Goal: Information Seeking & Learning: Learn about a topic

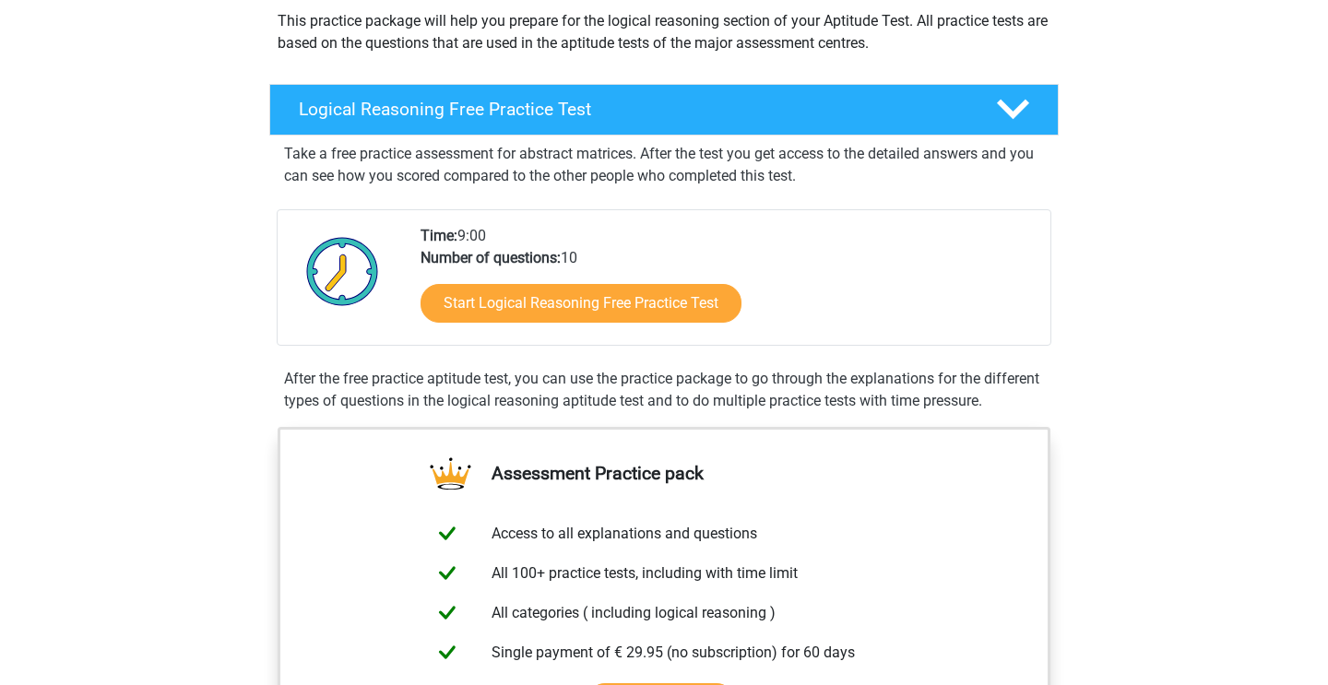
scroll to position [221, 0]
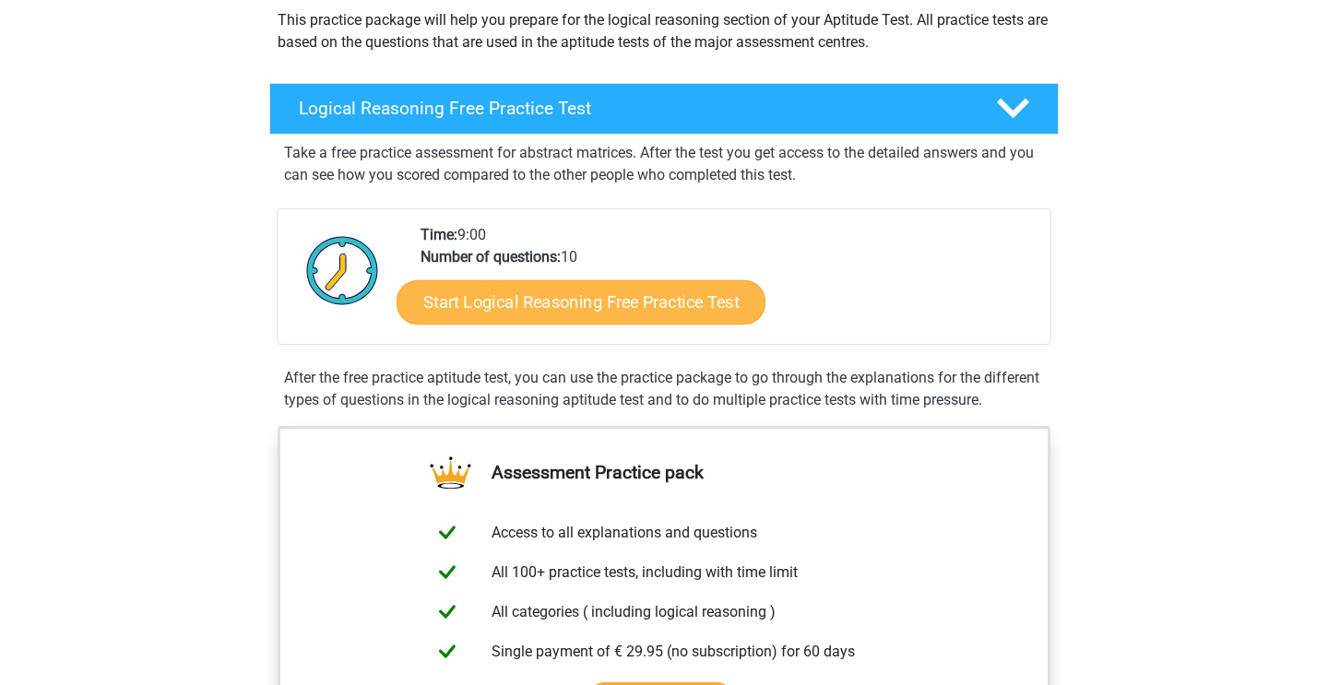
click at [686, 317] on link "Start Logical Reasoning Free Practice Test" at bounding box center [581, 301] width 369 height 44
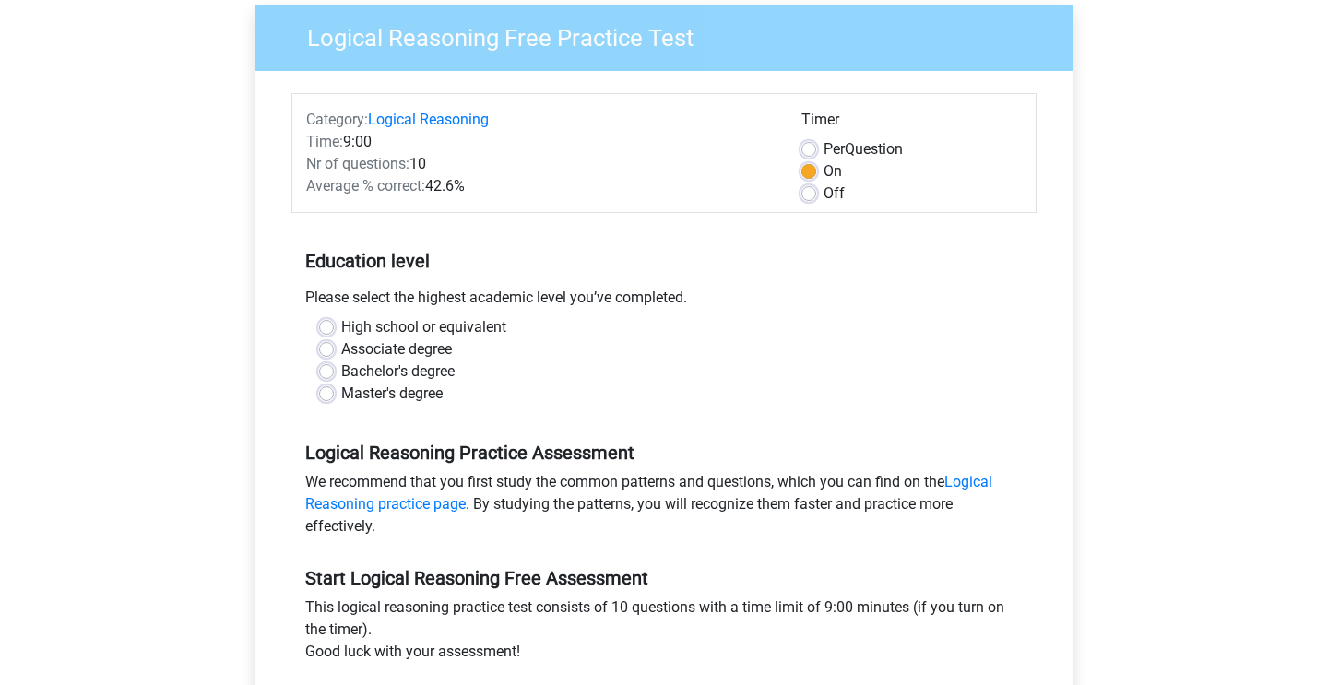
scroll to position [148, 0]
click at [341, 394] on label "Master's degree" at bounding box center [391, 393] width 101 height 22
click at [328, 394] on input "Master's degree" at bounding box center [326, 391] width 15 height 18
radio input "true"
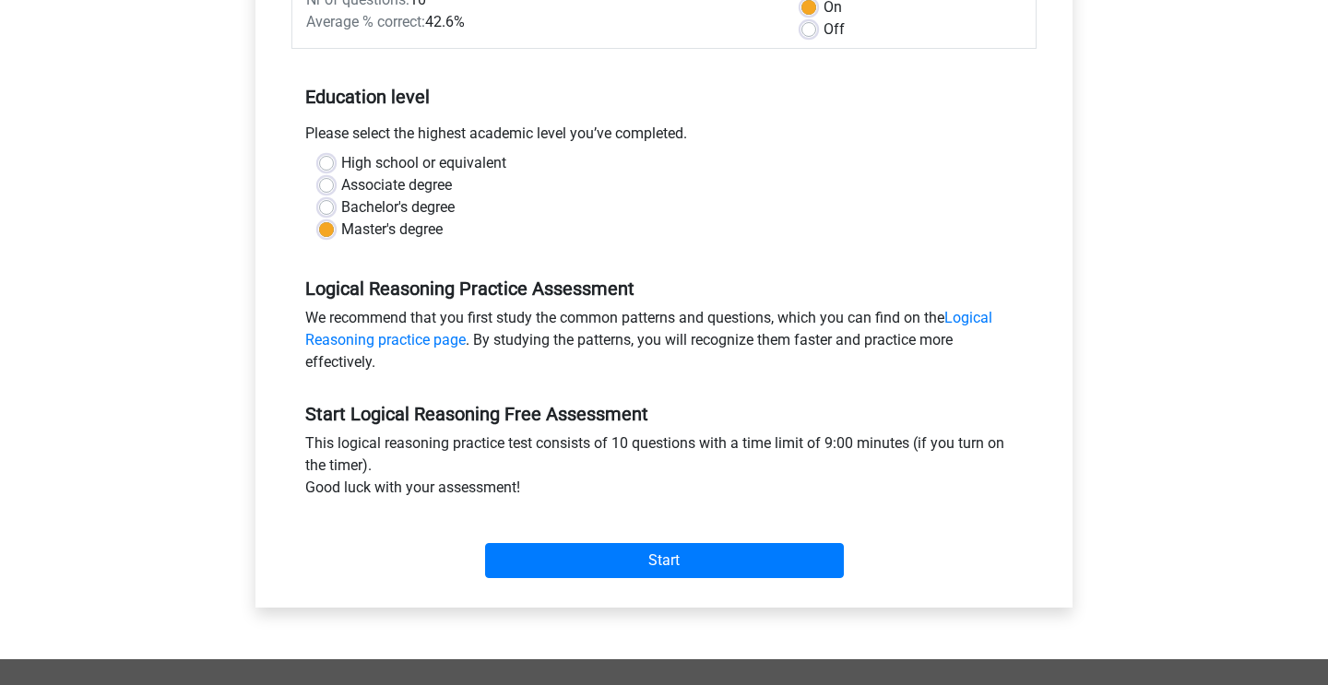
scroll to position [313, 0]
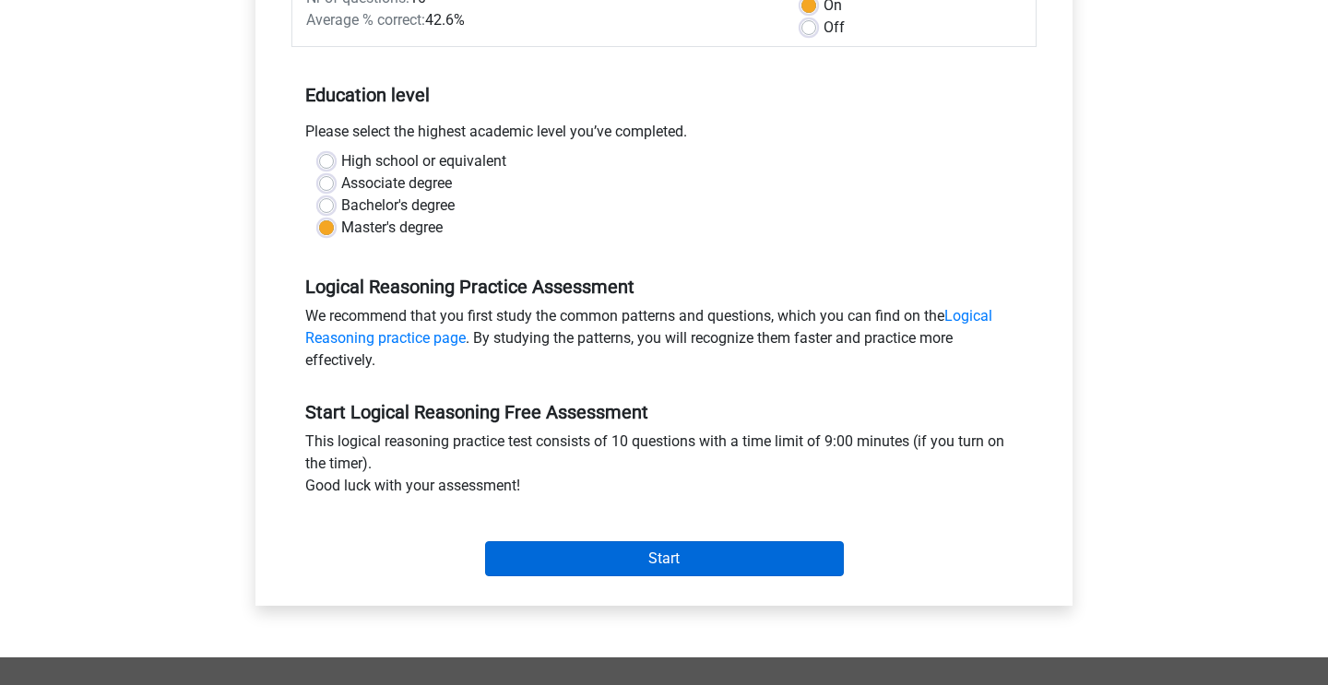
click at [663, 553] on input "Start" at bounding box center [664, 558] width 359 height 35
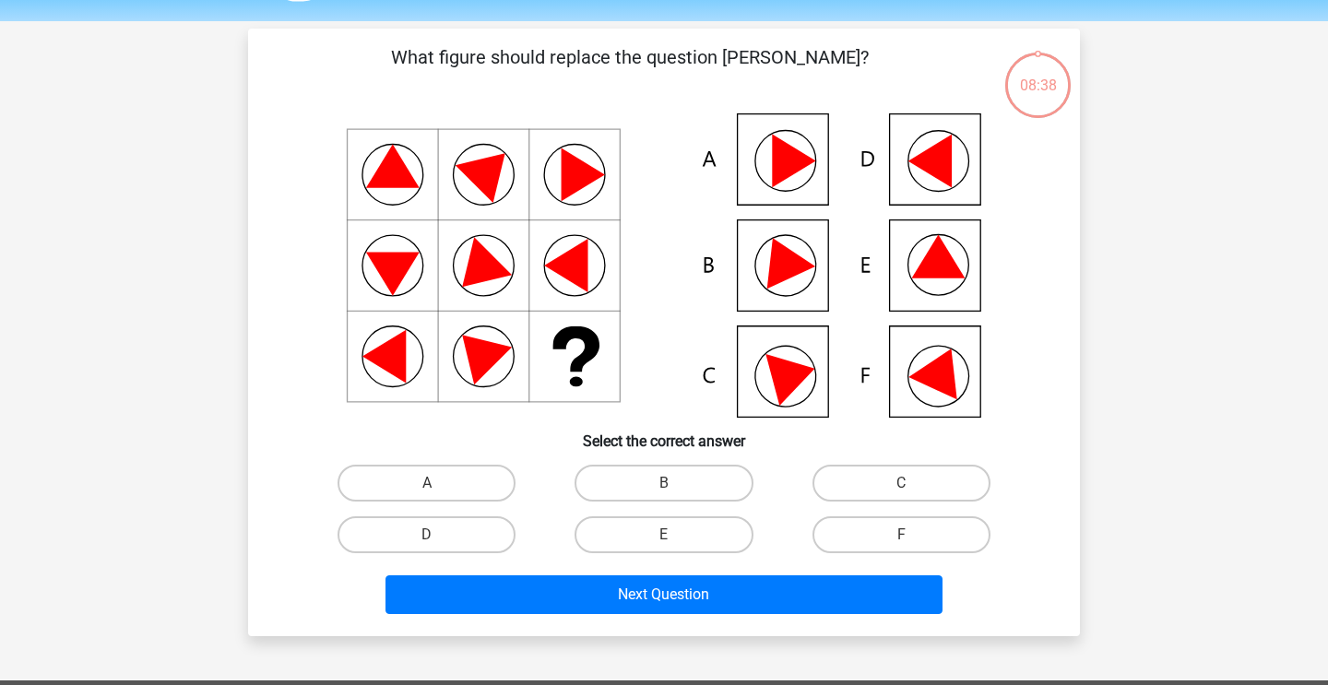
scroll to position [56, 0]
click at [896, 534] on label "F" at bounding box center [902, 534] width 178 height 37
click at [901, 535] on input "F" at bounding box center [907, 541] width 12 height 12
radio input "true"
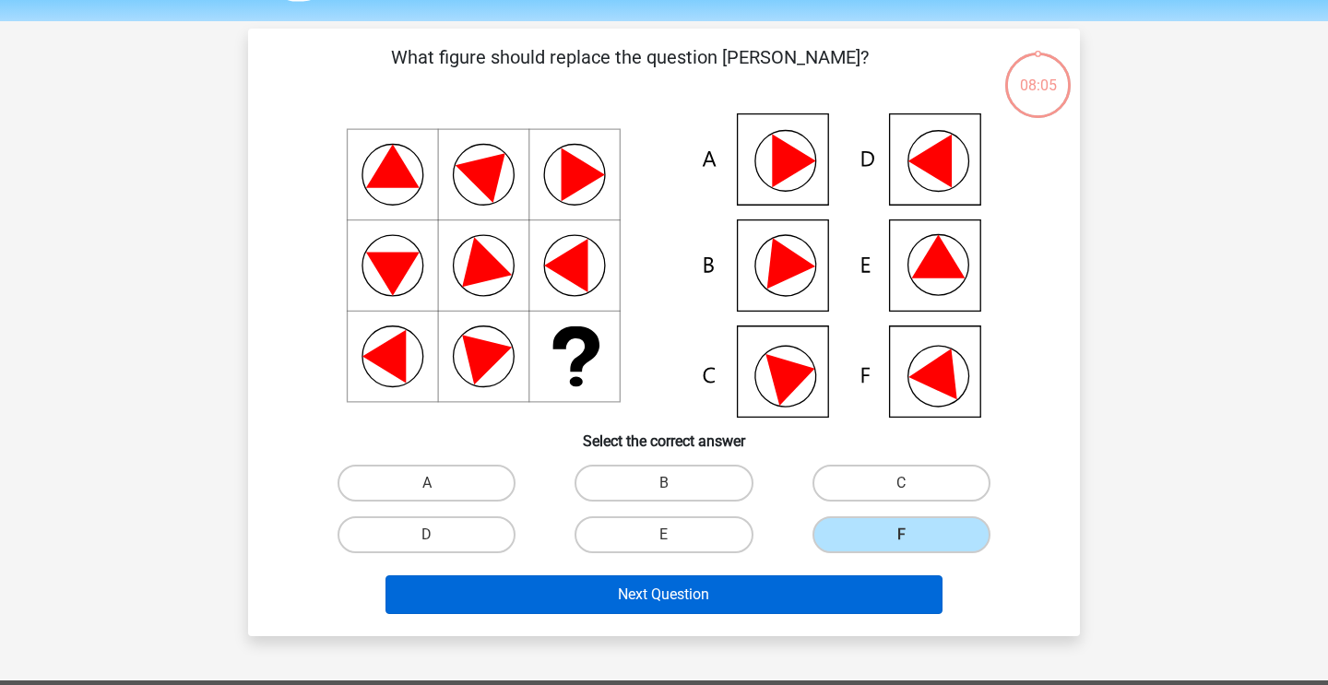
click at [688, 598] on button "Next Question" at bounding box center [665, 594] width 558 height 39
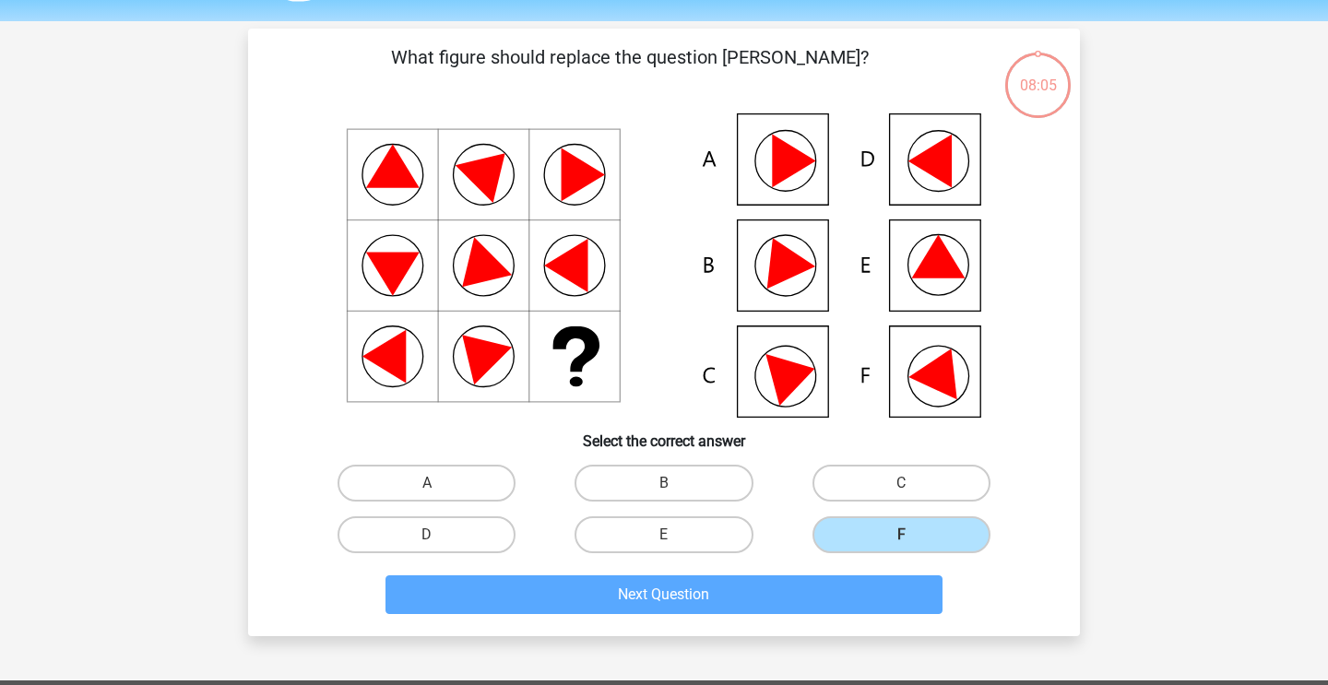
scroll to position [85, 0]
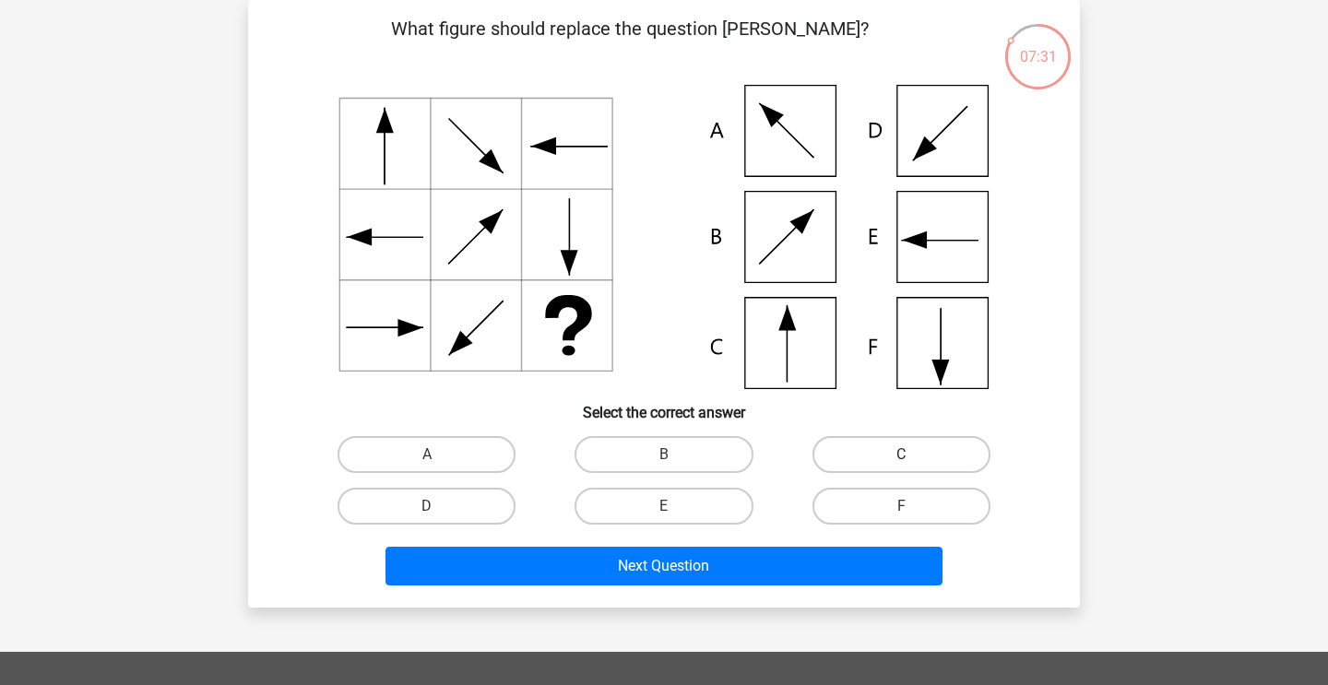
click at [897, 450] on label "C" at bounding box center [902, 454] width 178 height 37
click at [901, 455] on input "C" at bounding box center [907, 461] width 12 height 12
radio input "true"
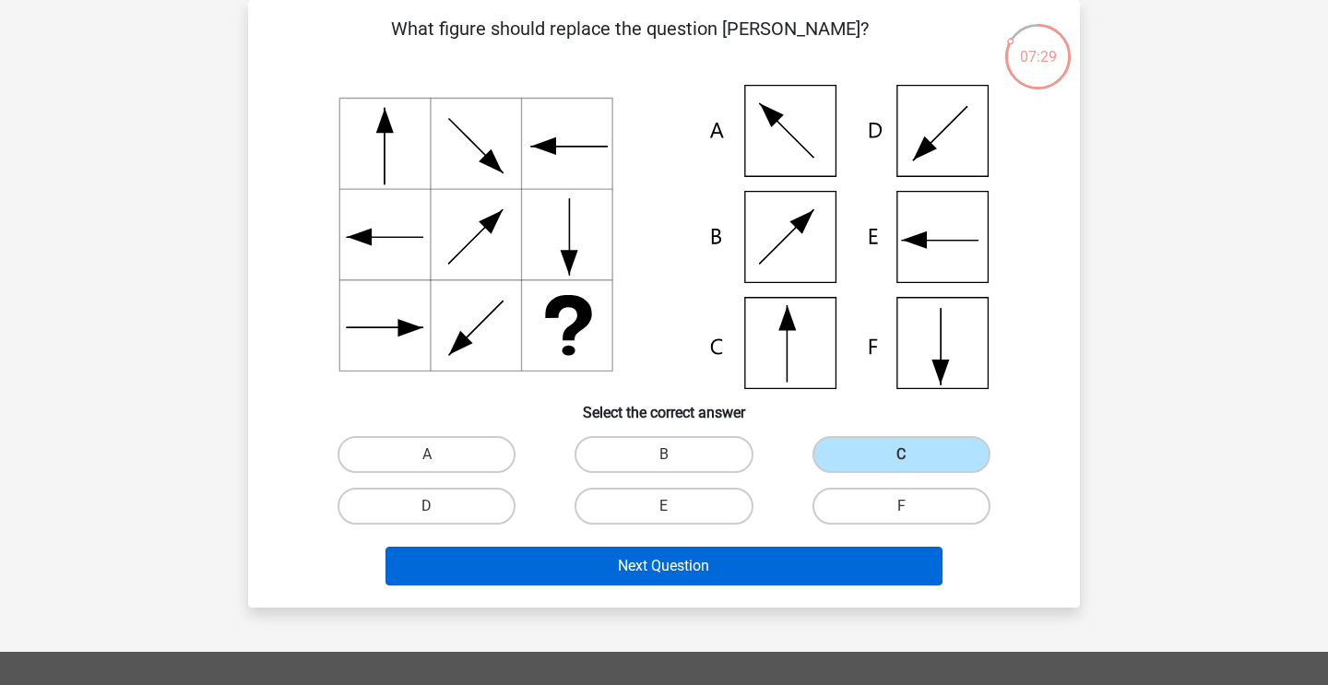
click at [625, 569] on button "Next Question" at bounding box center [665, 566] width 558 height 39
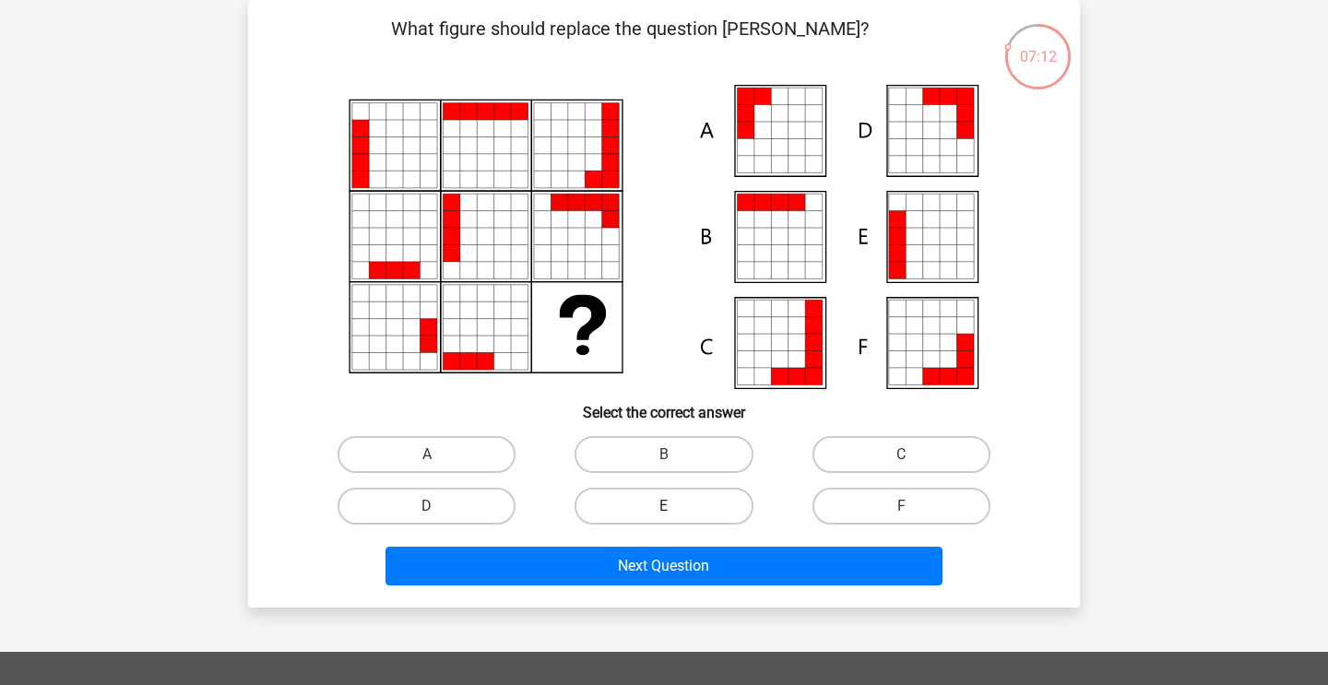
click at [658, 504] on label "E" at bounding box center [664, 506] width 178 height 37
click at [664, 506] on input "E" at bounding box center [670, 512] width 12 height 12
radio input "true"
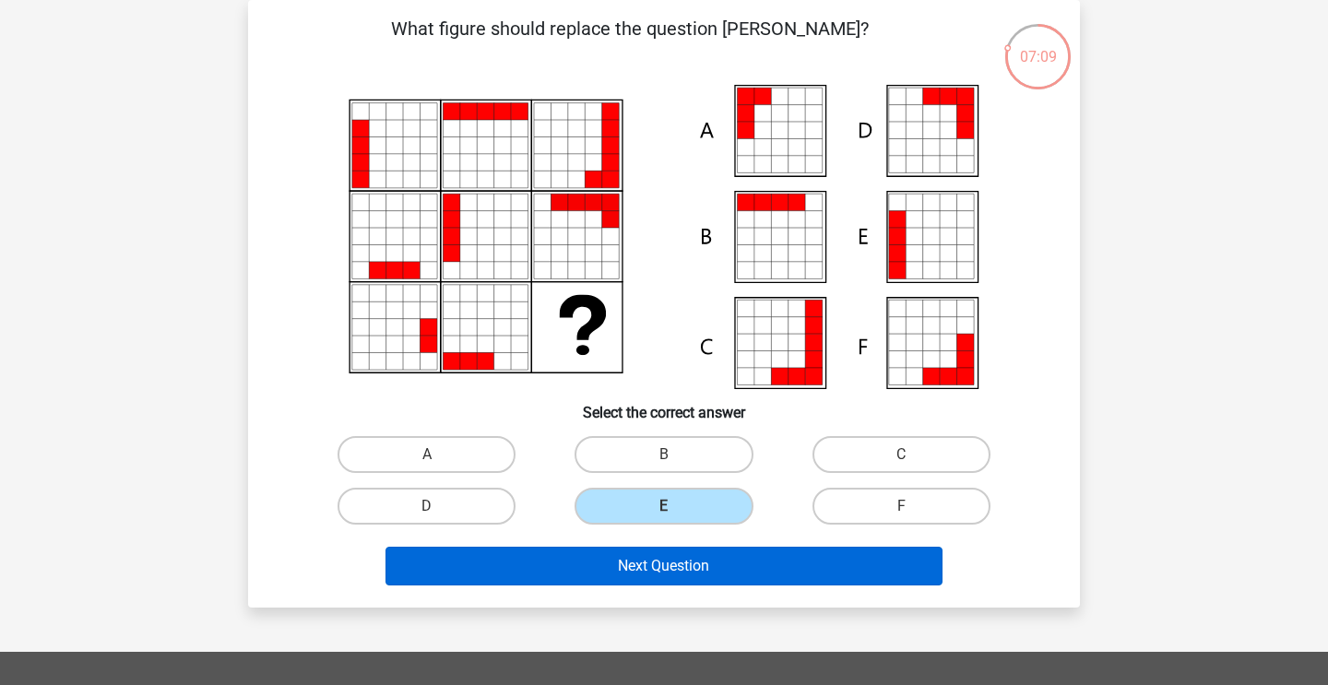
click at [705, 568] on button "Next Question" at bounding box center [665, 566] width 558 height 39
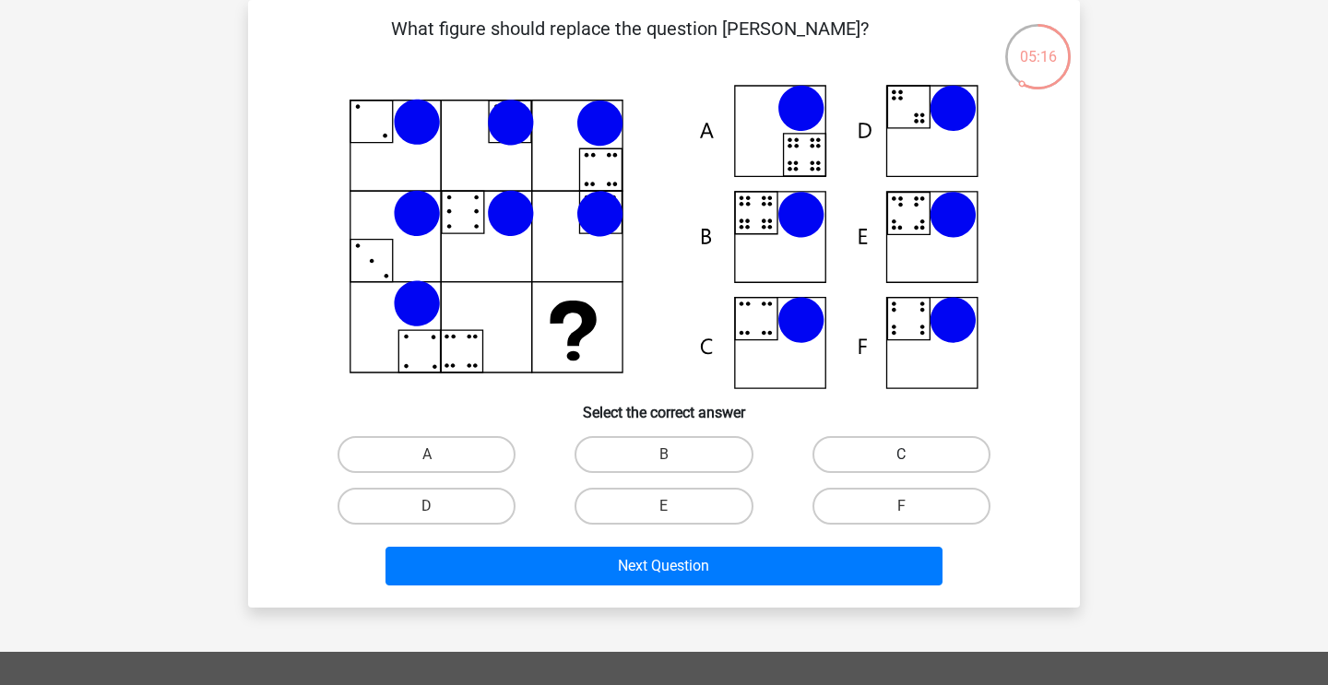
click at [923, 454] on label "C" at bounding box center [902, 454] width 178 height 37
click at [913, 455] on input "C" at bounding box center [907, 461] width 12 height 12
radio input "true"
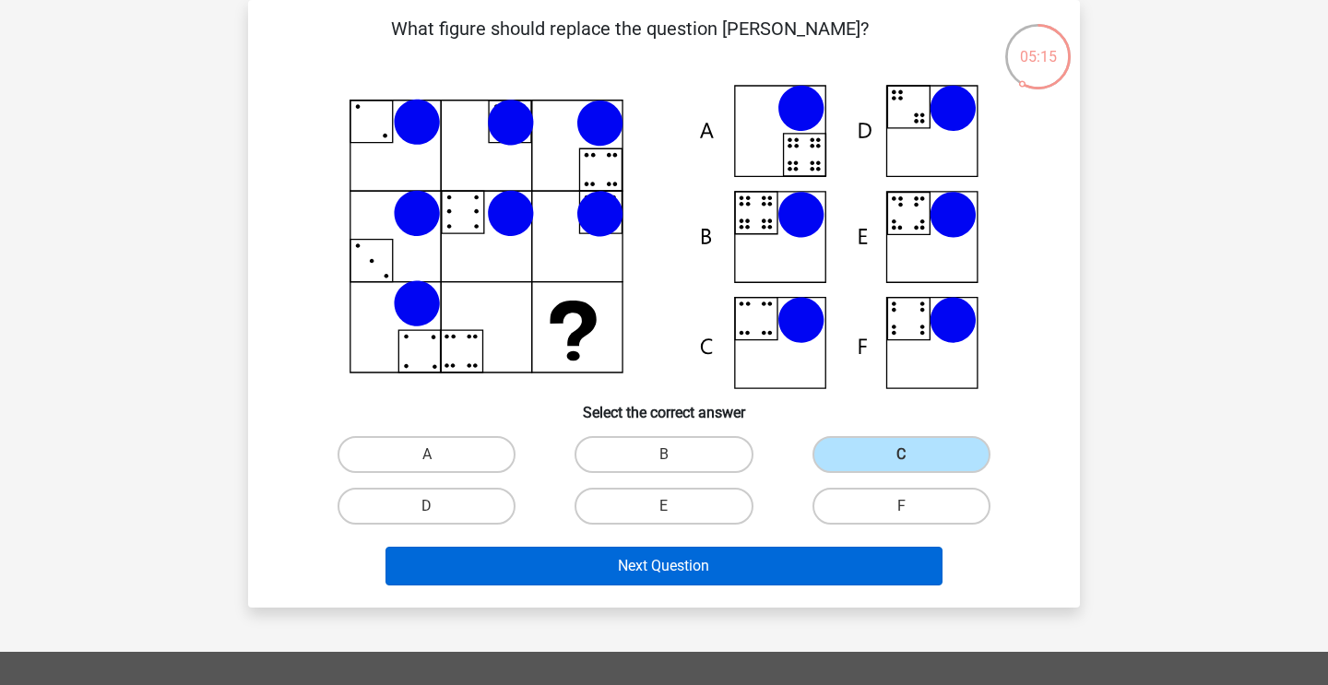
click at [804, 578] on button "Next Question" at bounding box center [665, 566] width 558 height 39
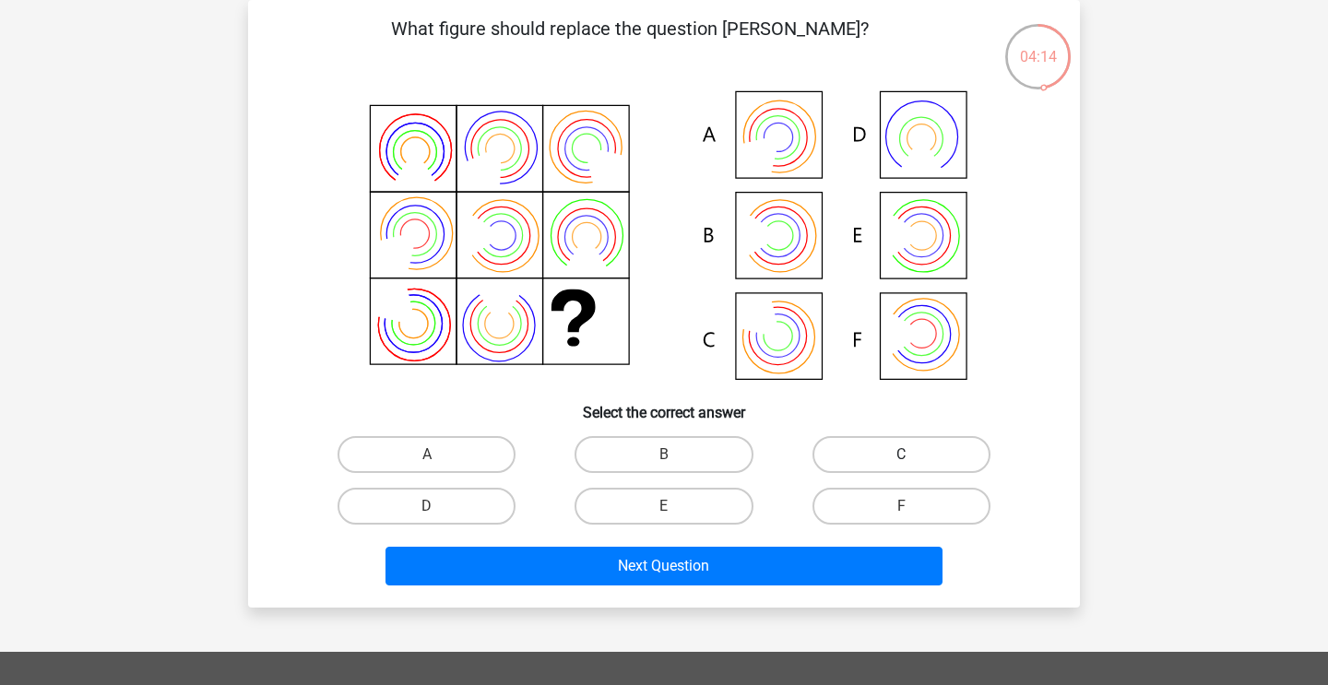
click at [858, 449] on label "C" at bounding box center [902, 454] width 178 height 37
click at [901, 455] on input "C" at bounding box center [907, 461] width 12 height 12
radio input "true"
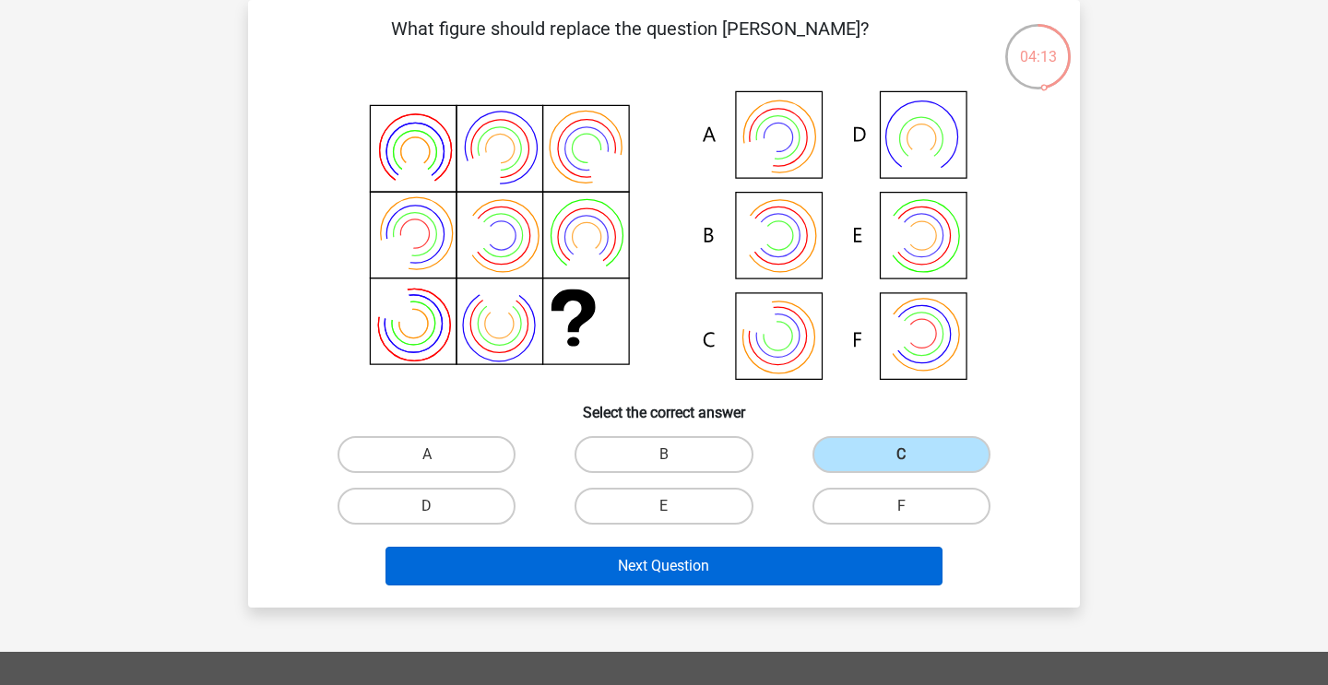
click at [740, 557] on button "Next Question" at bounding box center [665, 566] width 558 height 39
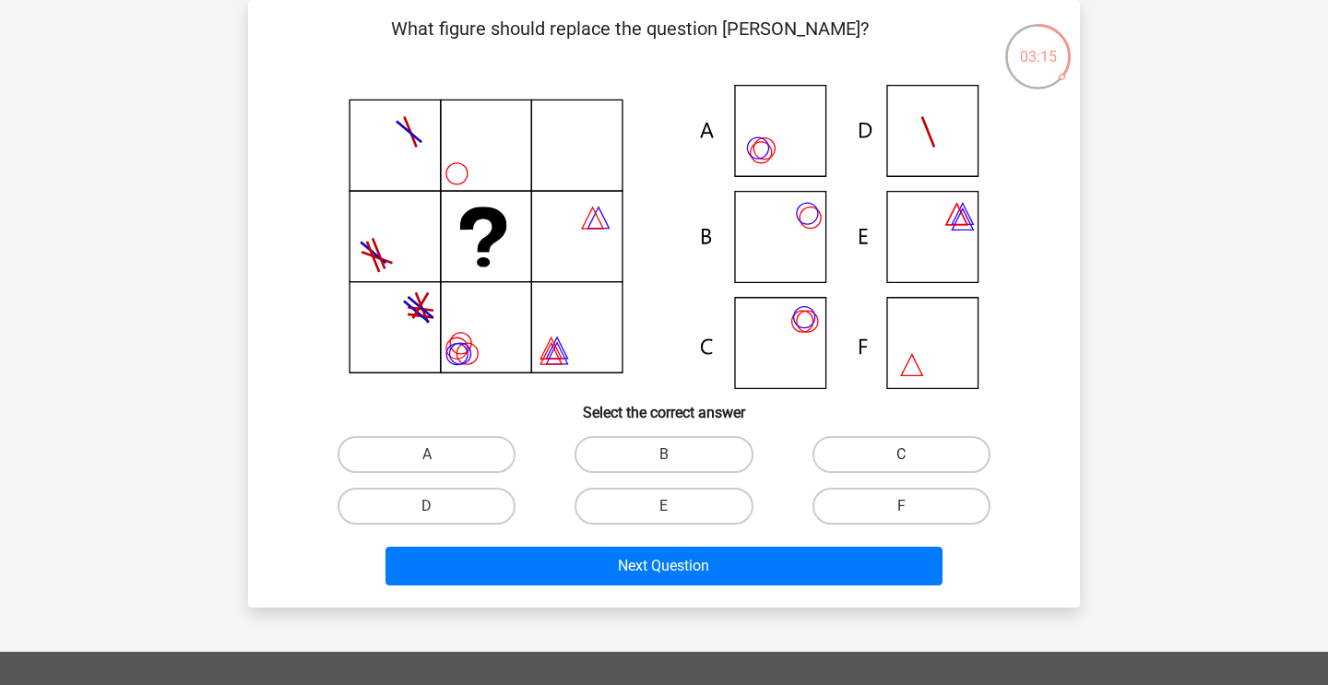
click at [879, 452] on label "C" at bounding box center [902, 454] width 178 height 37
click at [901, 455] on input "C" at bounding box center [907, 461] width 12 height 12
radio input "true"
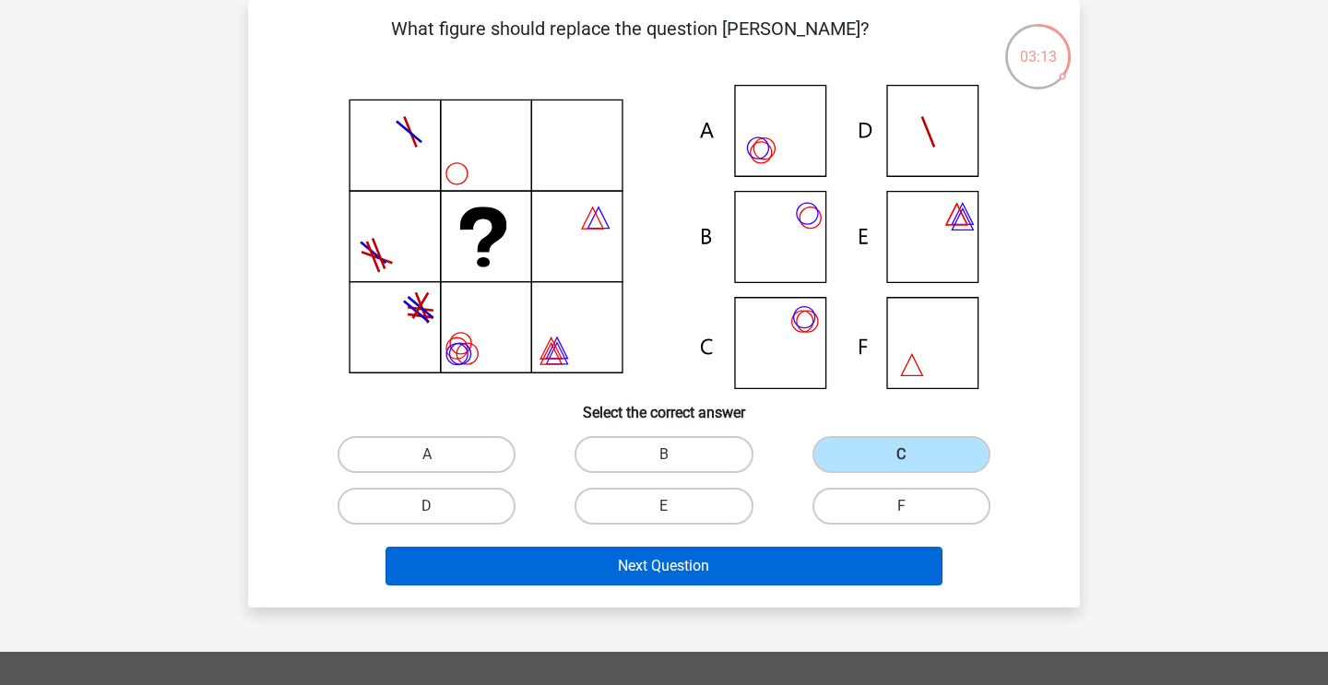
click at [659, 564] on button "Next Question" at bounding box center [665, 566] width 558 height 39
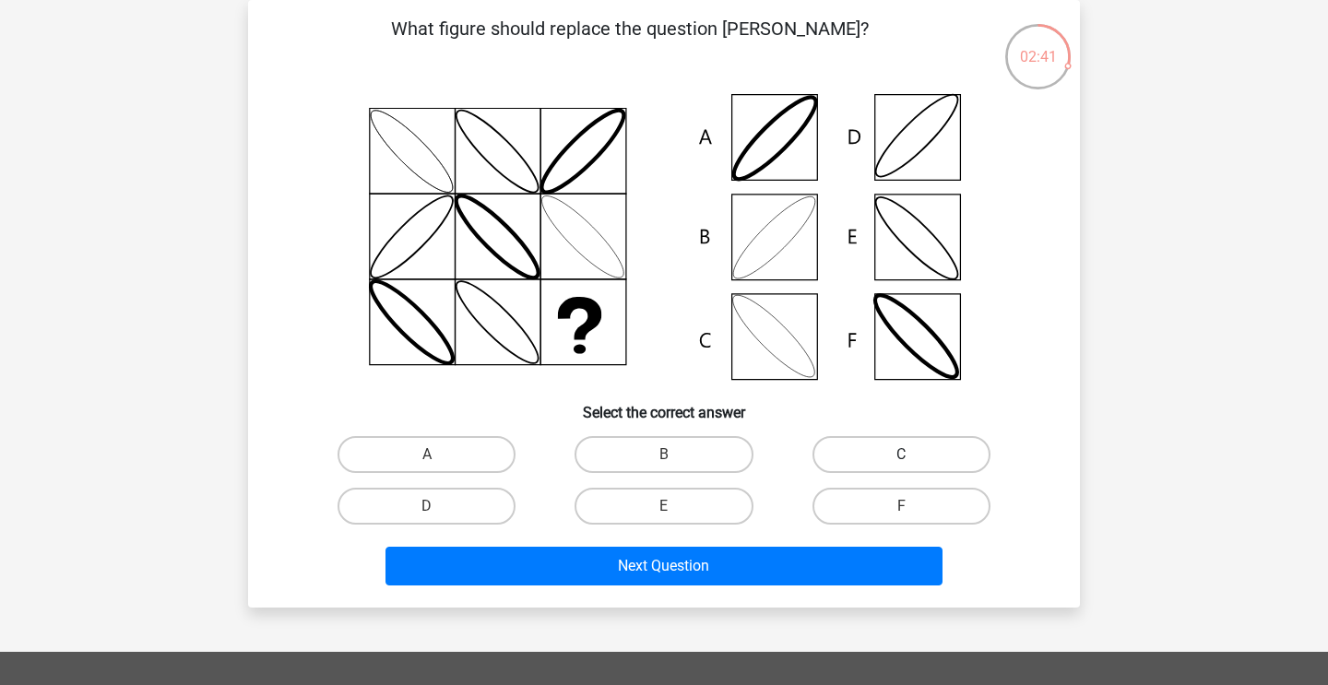
click at [895, 451] on label "C" at bounding box center [902, 454] width 178 height 37
click at [901, 455] on input "C" at bounding box center [907, 461] width 12 height 12
radio input "true"
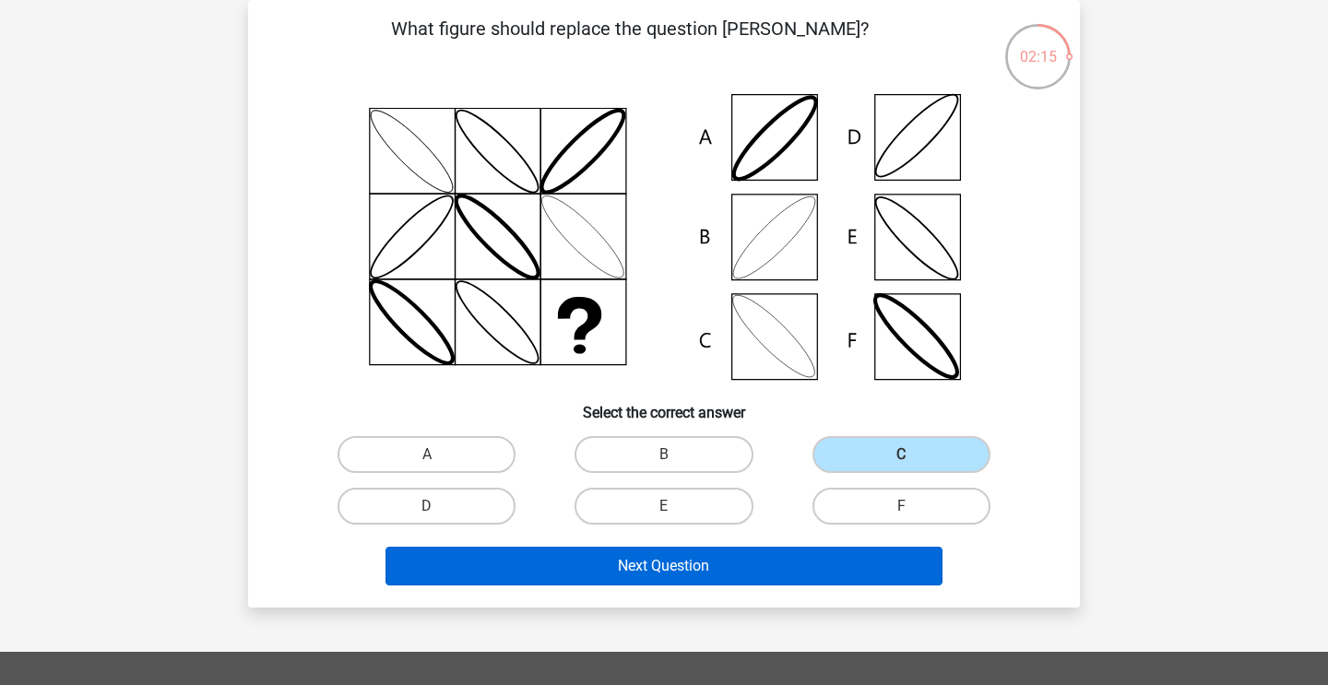
click at [699, 558] on button "Next Question" at bounding box center [665, 566] width 558 height 39
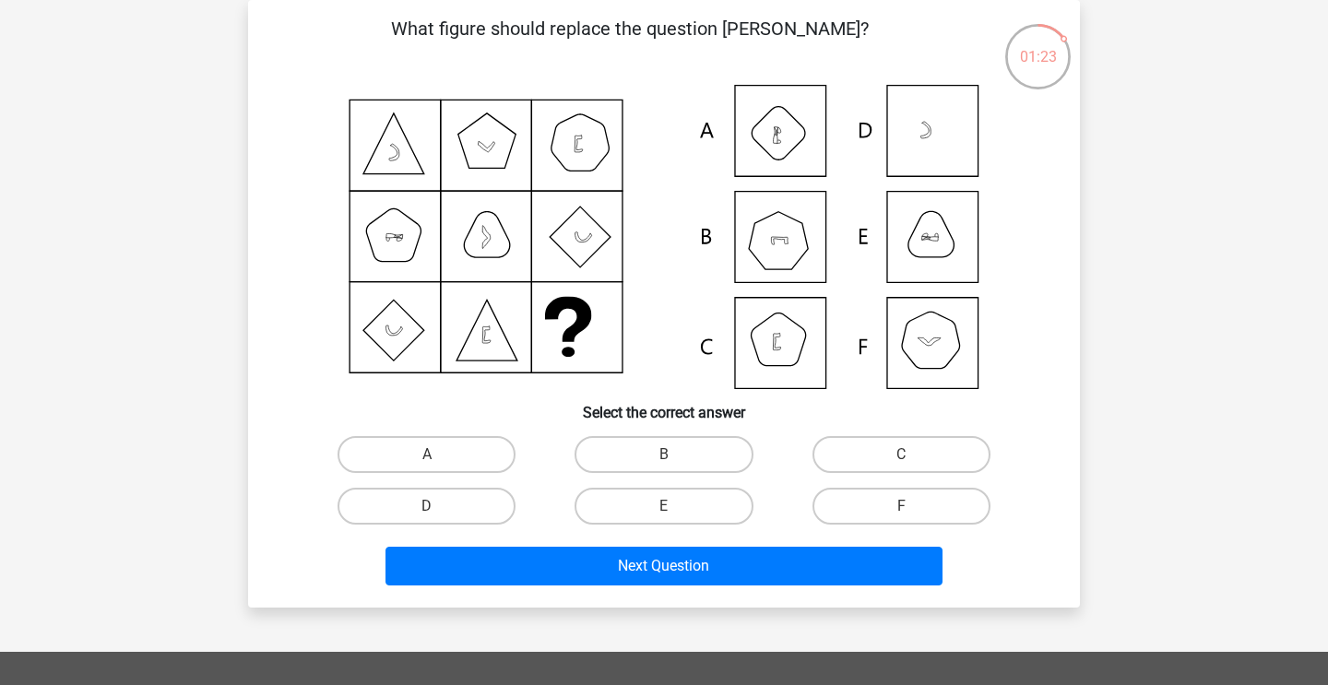
click at [669, 455] on input "B" at bounding box center [670, 461] width 12 height 12
radio input "true"
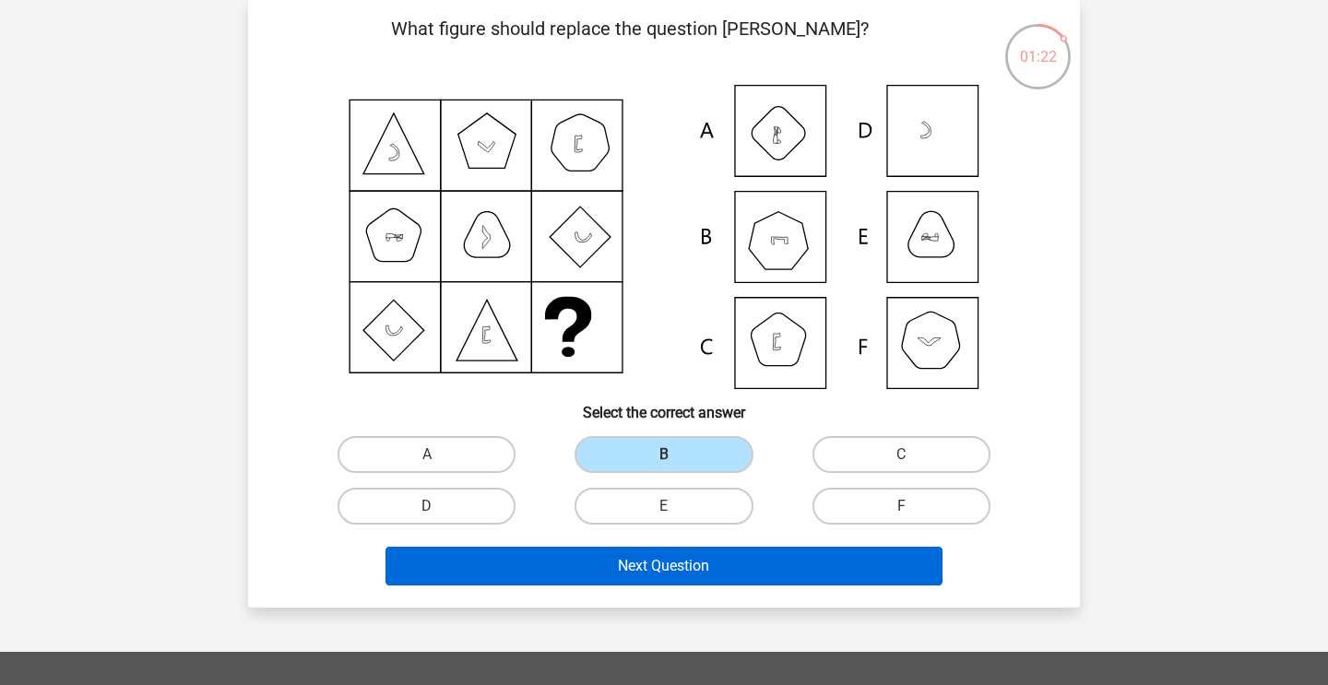
click at [661, 563] on button "Next Question" at bounding box center [665, 566] width 558 height 39
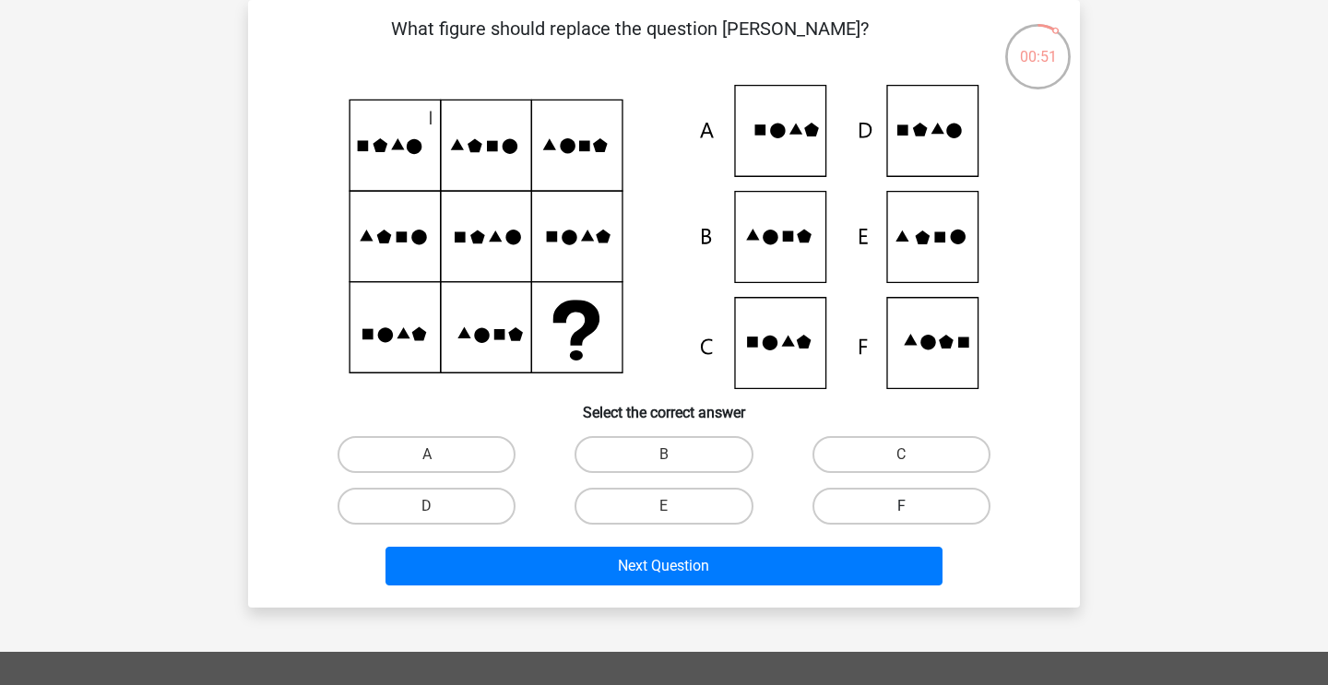
click at [884, 512] on label "F" at bounding box center [902, 506] width 178 height 37
click at [901, 512] on input "F" at bounding box center [907, 512] width 12 height 12
radio input "true"
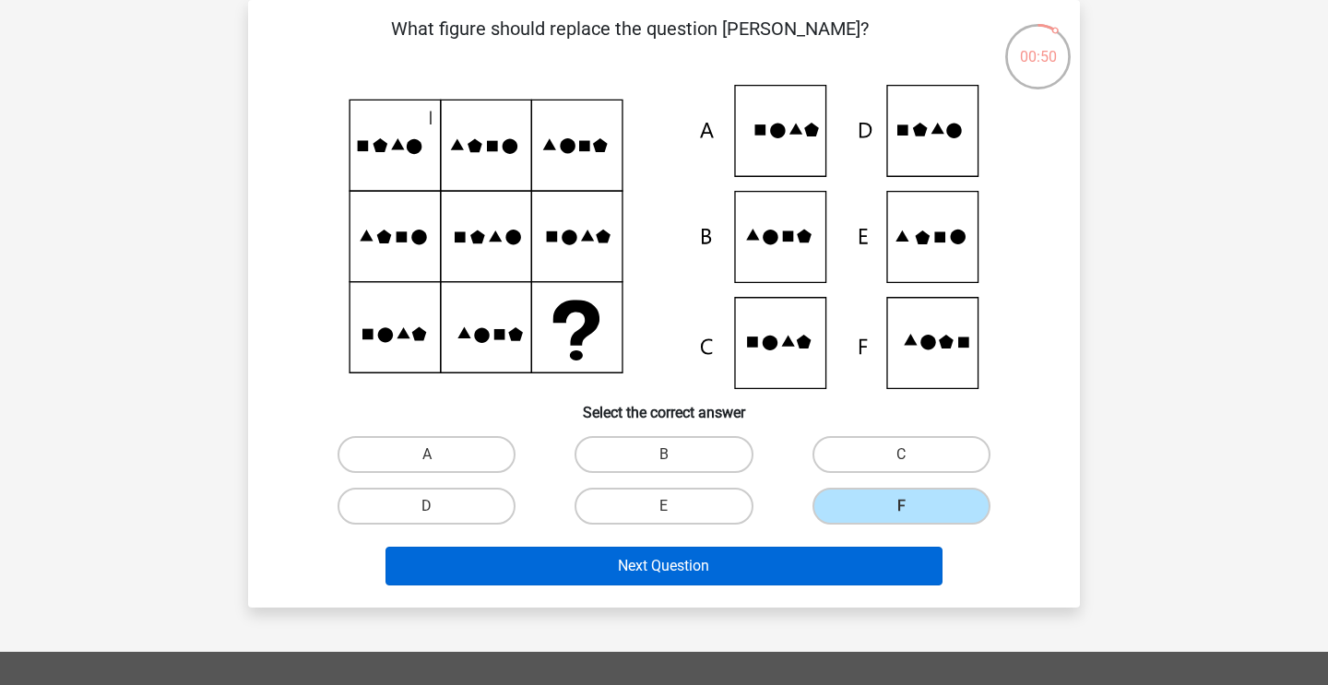
click at [776, 573] on button "Next Question" at bounding box center [665, 566] width 558 height 39
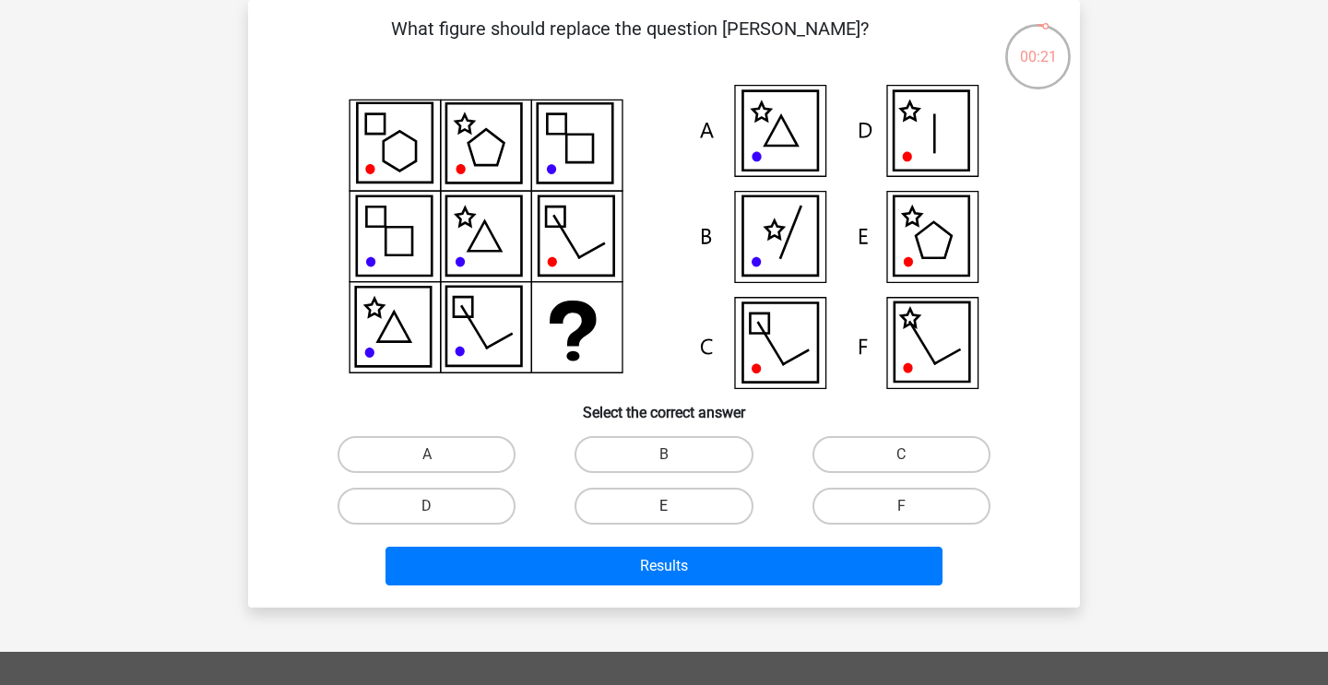
click at [684, 509] on label "E" at bounding box center [664, 506] width 178 height 37
click at [676, 509] on input "E" at bounding box center [670, 512] width 12 height 12
radio input "true"
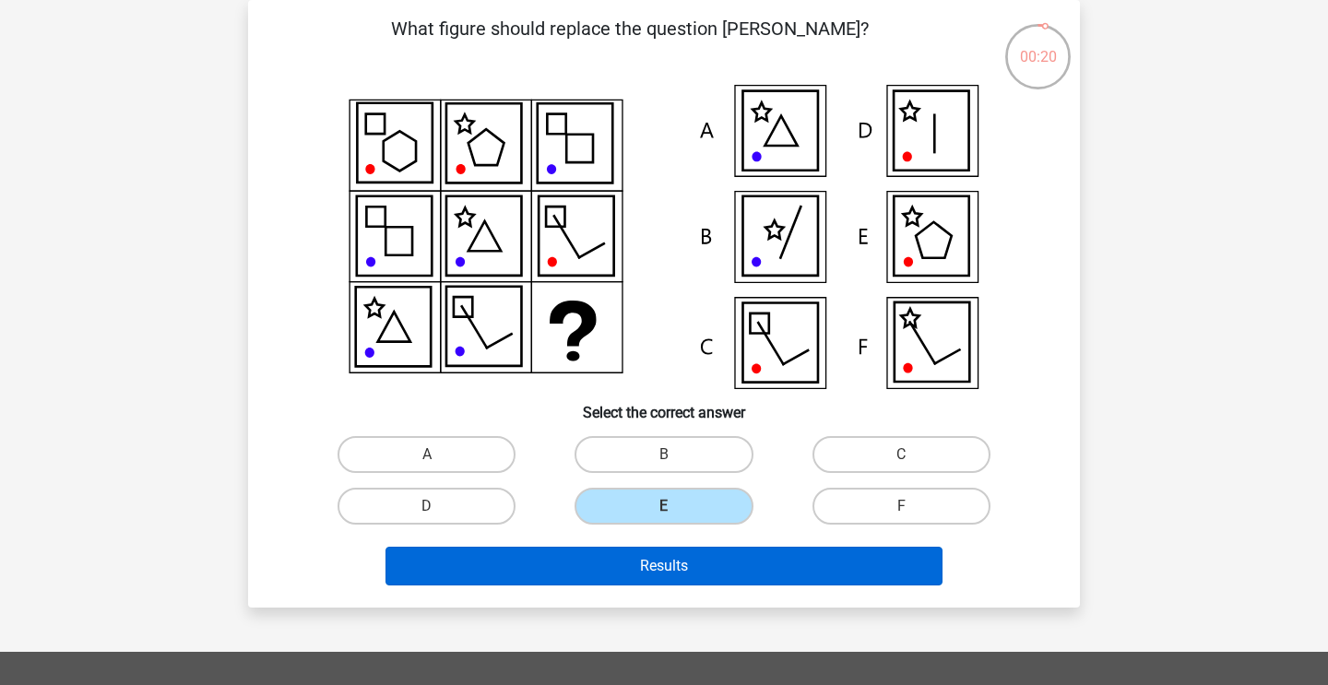
click at [686, 575] on button "Results" at bounding box center [665, 566] width 558 height 39
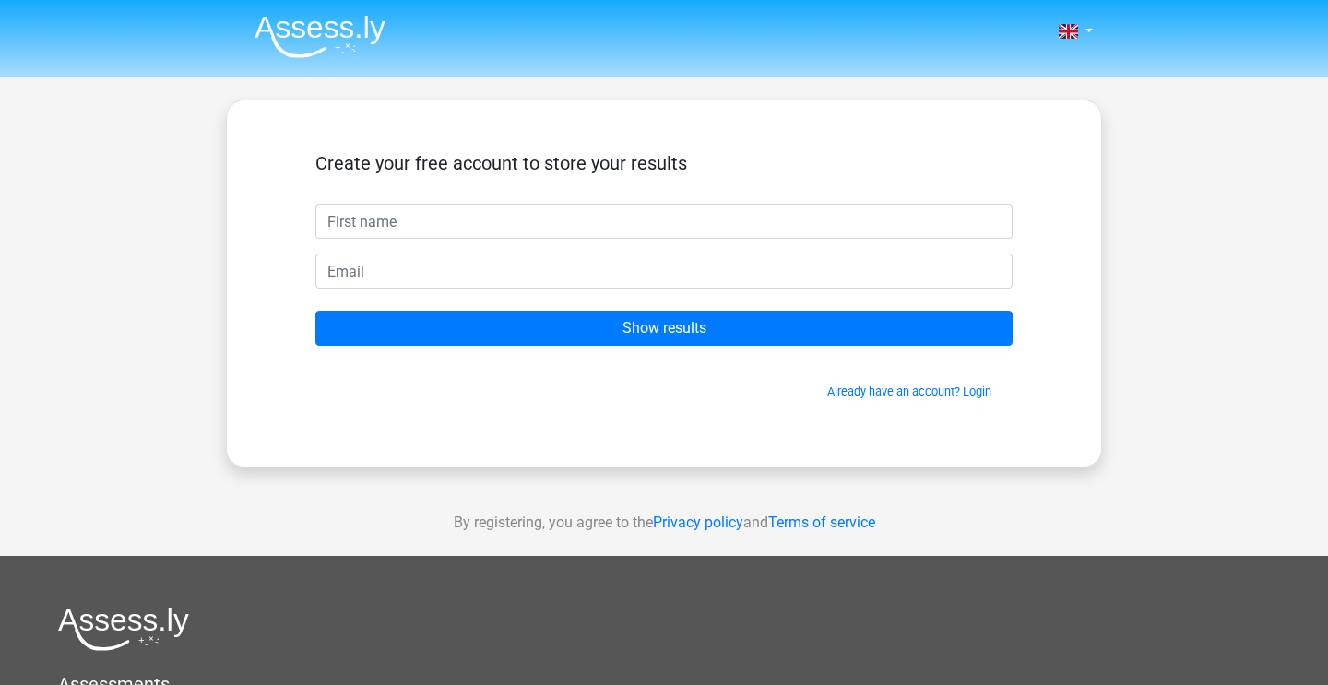
type input "n"
type input "Naja"
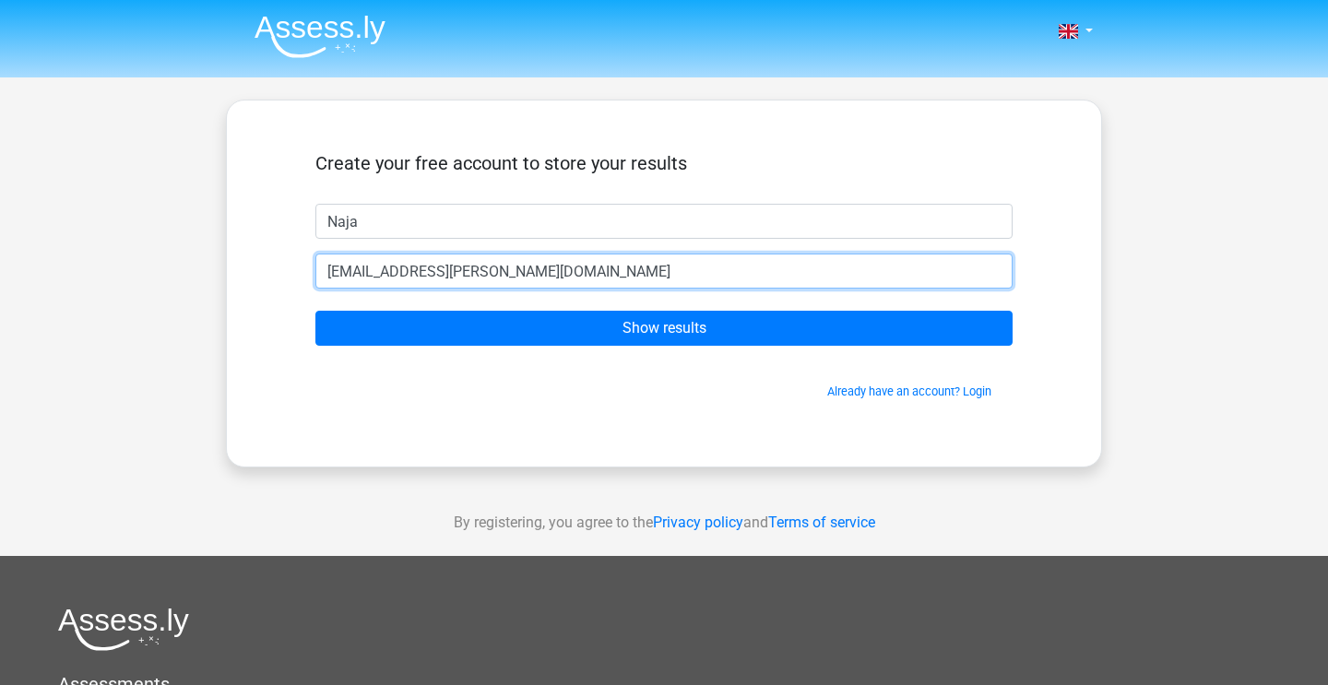
click at [409, 274] on input "naja.fleischer@live.dk" at bounding box center [663, 271] width 697 height 35
type input "naja.fleischer1@live.dk"
click at [664, 328] on input "Show results" at bounding box center [663, 328] width 697 height 35
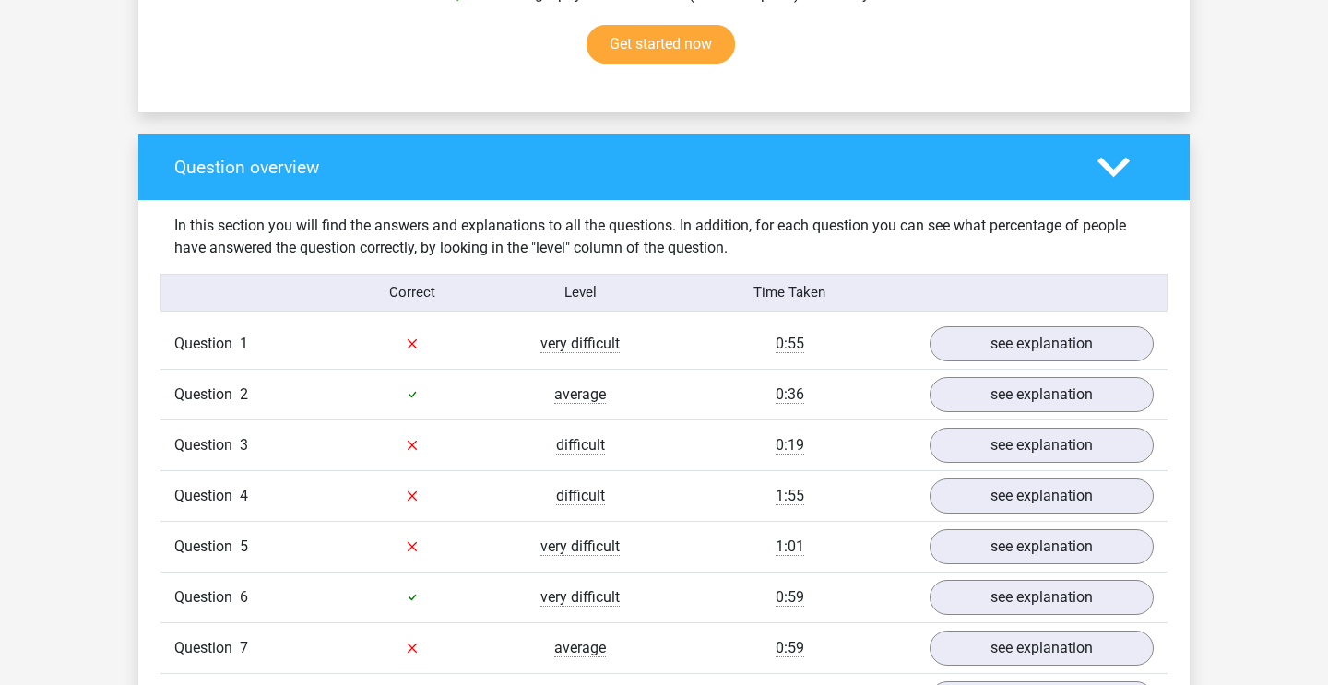
scroll to position [1233, 0]
click at [1088, 359] on link "see explanation" at bounding box center [1041, 344] width 257 height 41
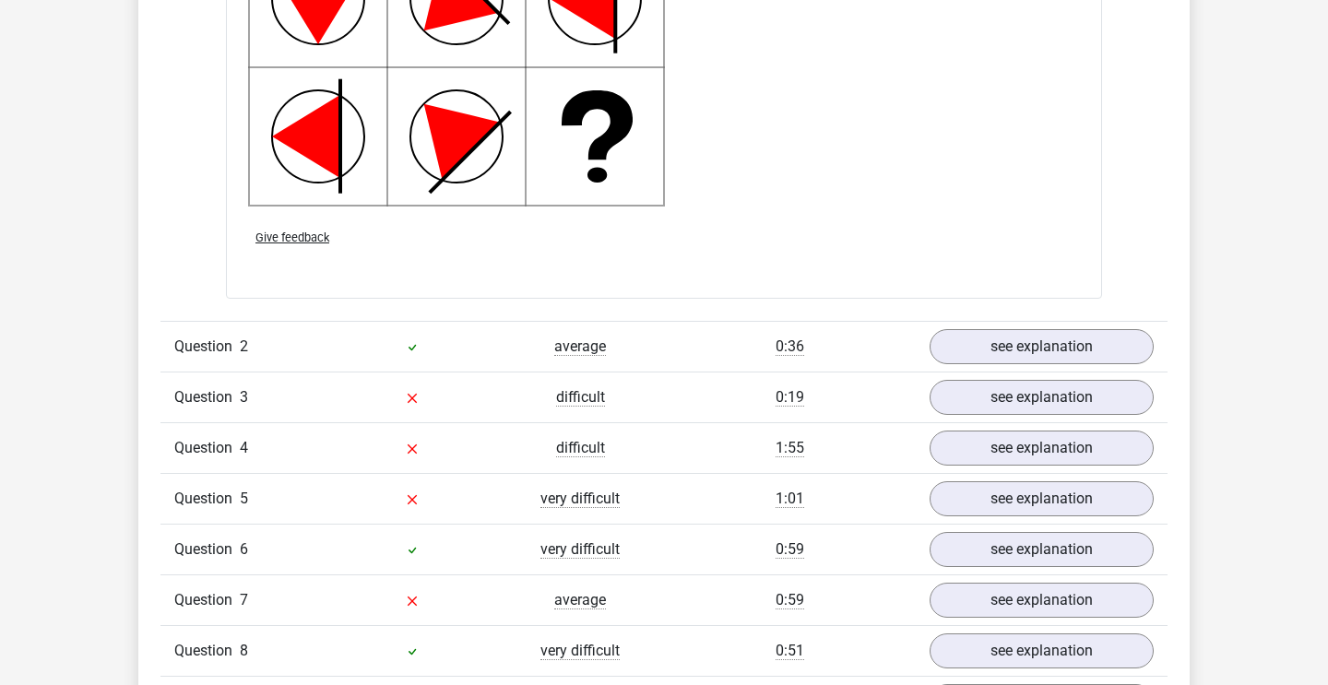
scroll to position [2457, 0]
click at [982, 399] on link "see explanation" at bounding box center [1041, 396] width 257 height 41
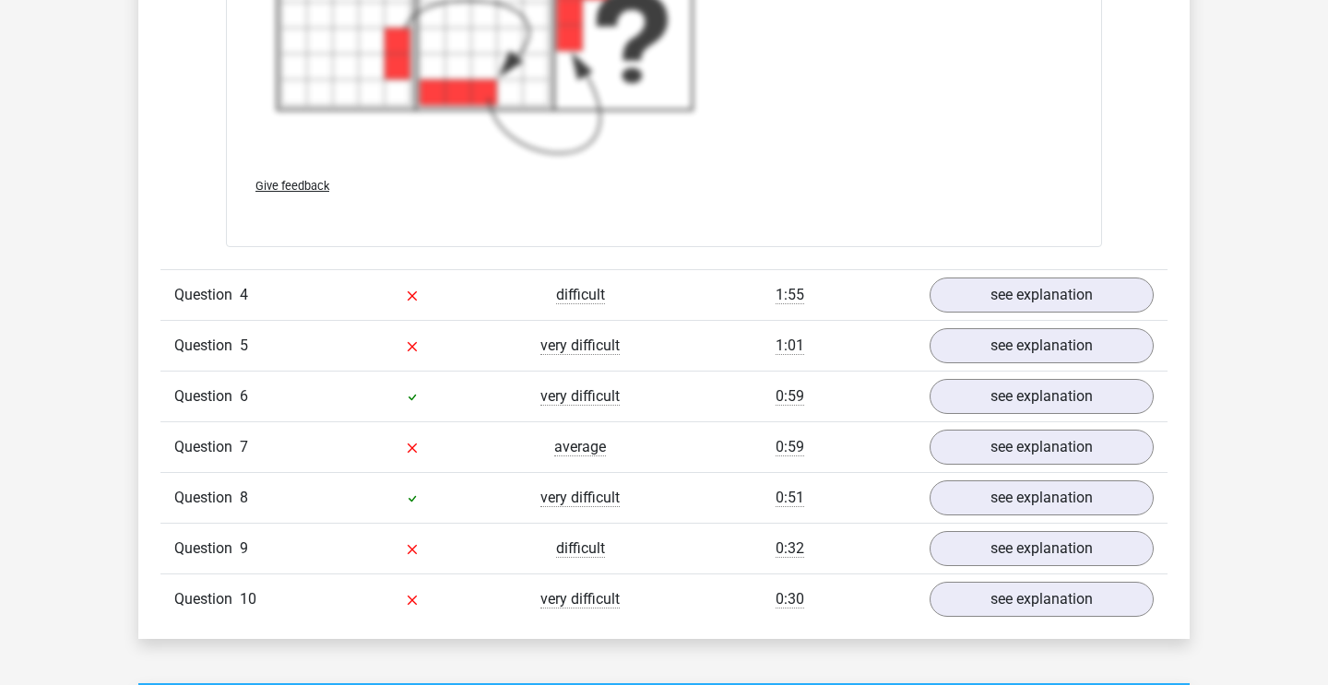
scroll to position [3913, 0]
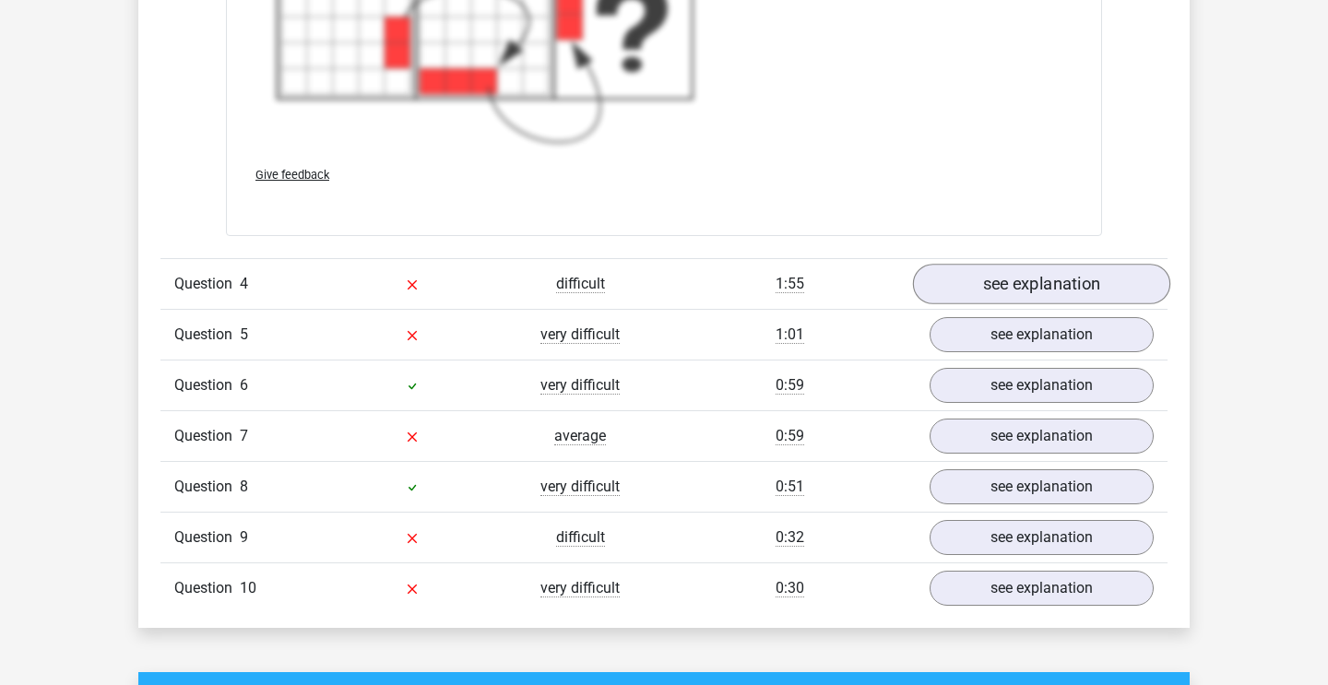
click at [1026, 284] on link "see explanation" at bounding box center [1041, 284] width 257 height 41
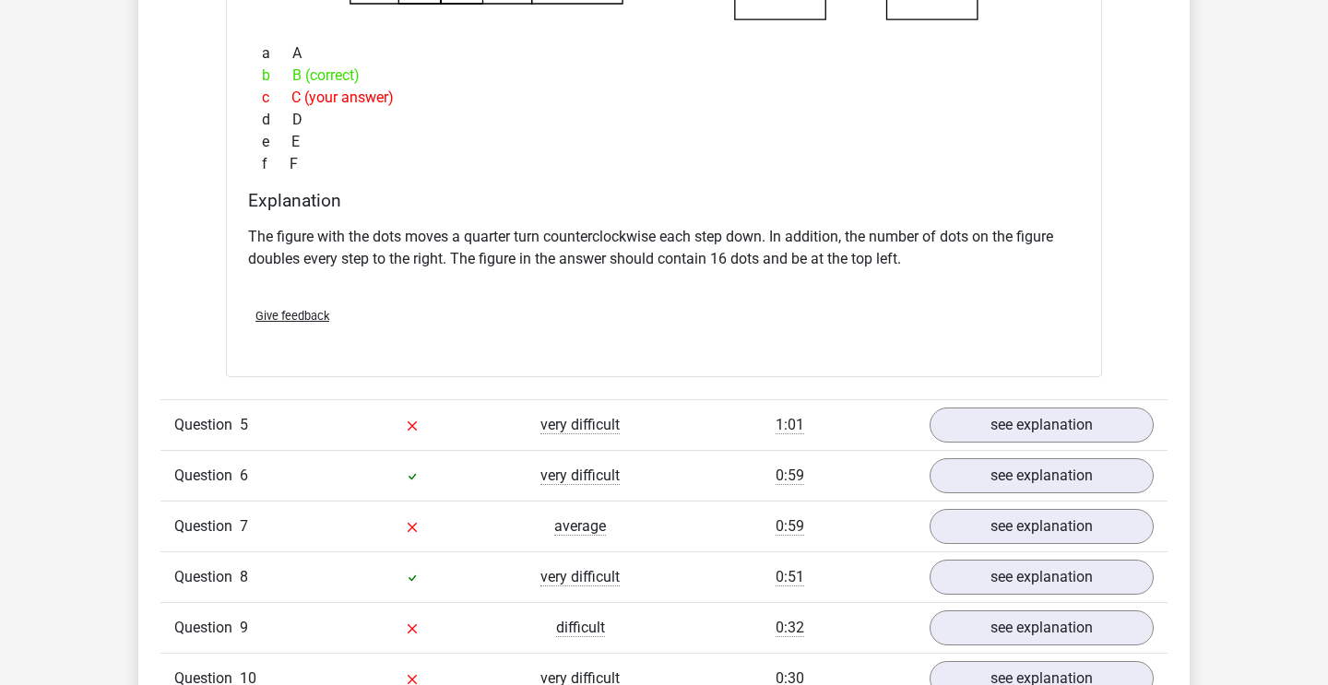
scroll to position [4580, 0]
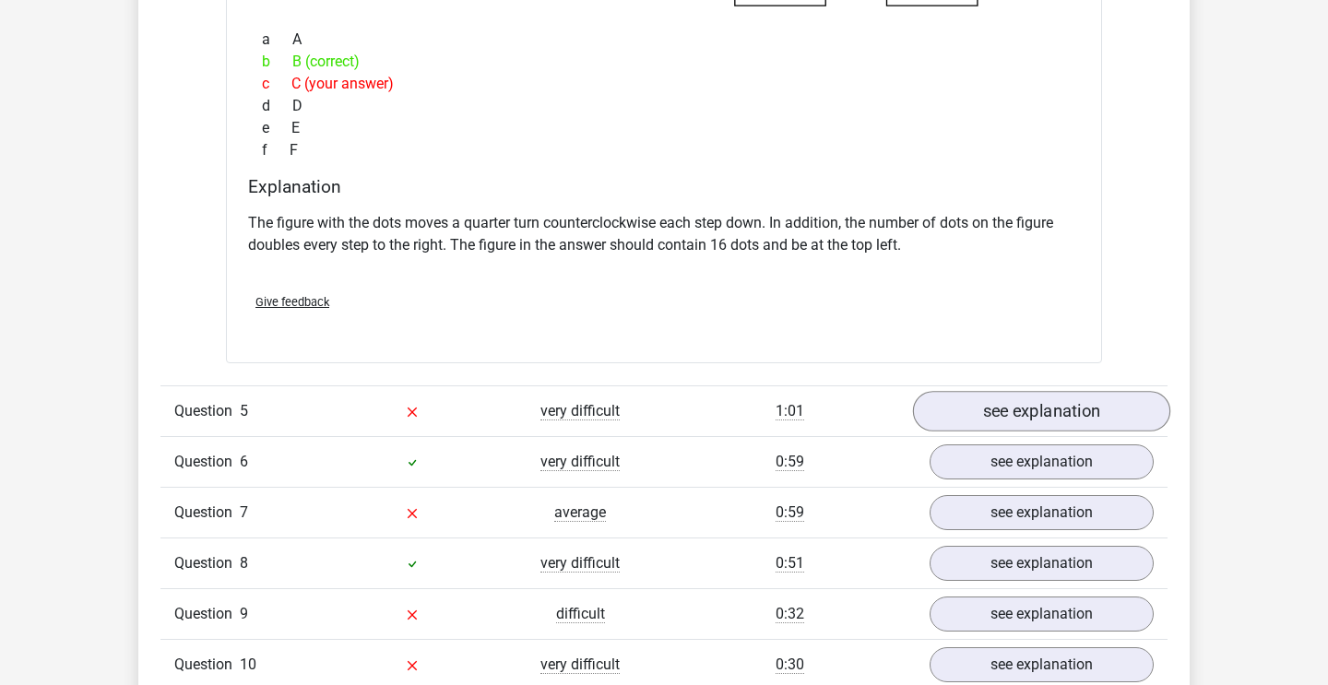
click at [1027, 397] on link "see explanation" at bounding box center [1041, 412] width 257 height 41
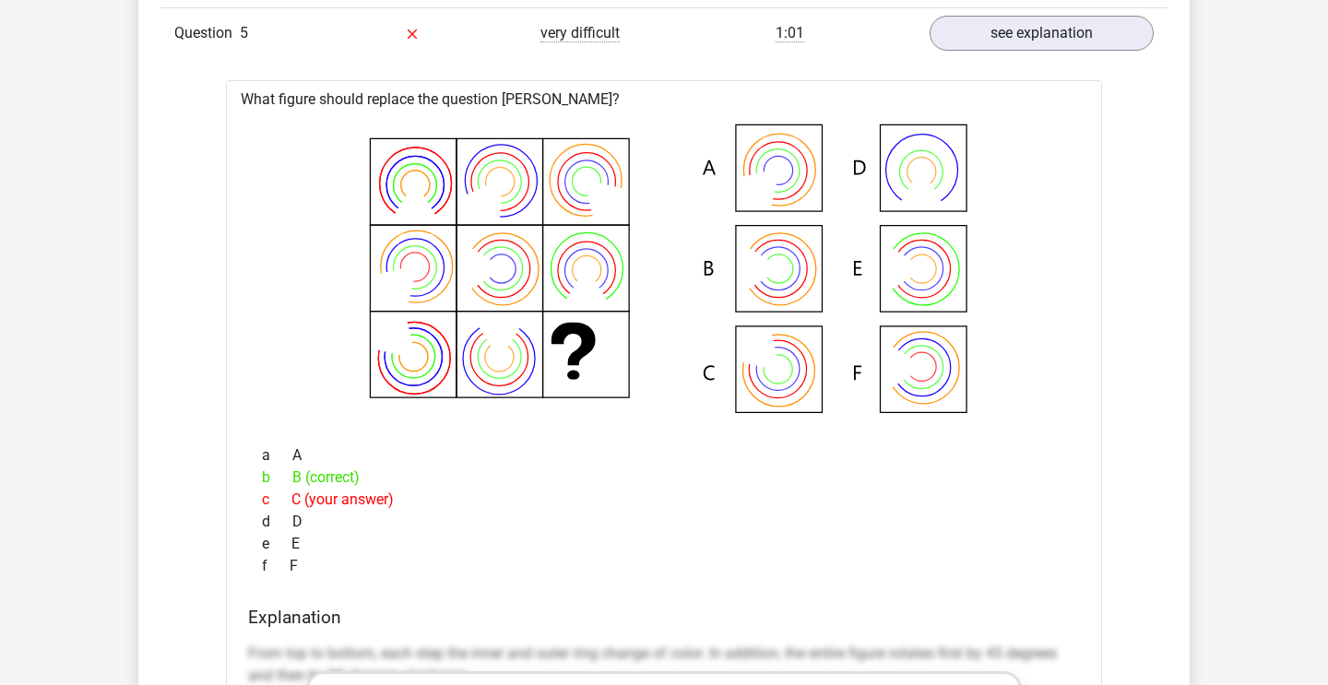
scroll to position [4956, 0]
click at [772, 260] on icon at bounding box center [663, 272] width 817 height 304
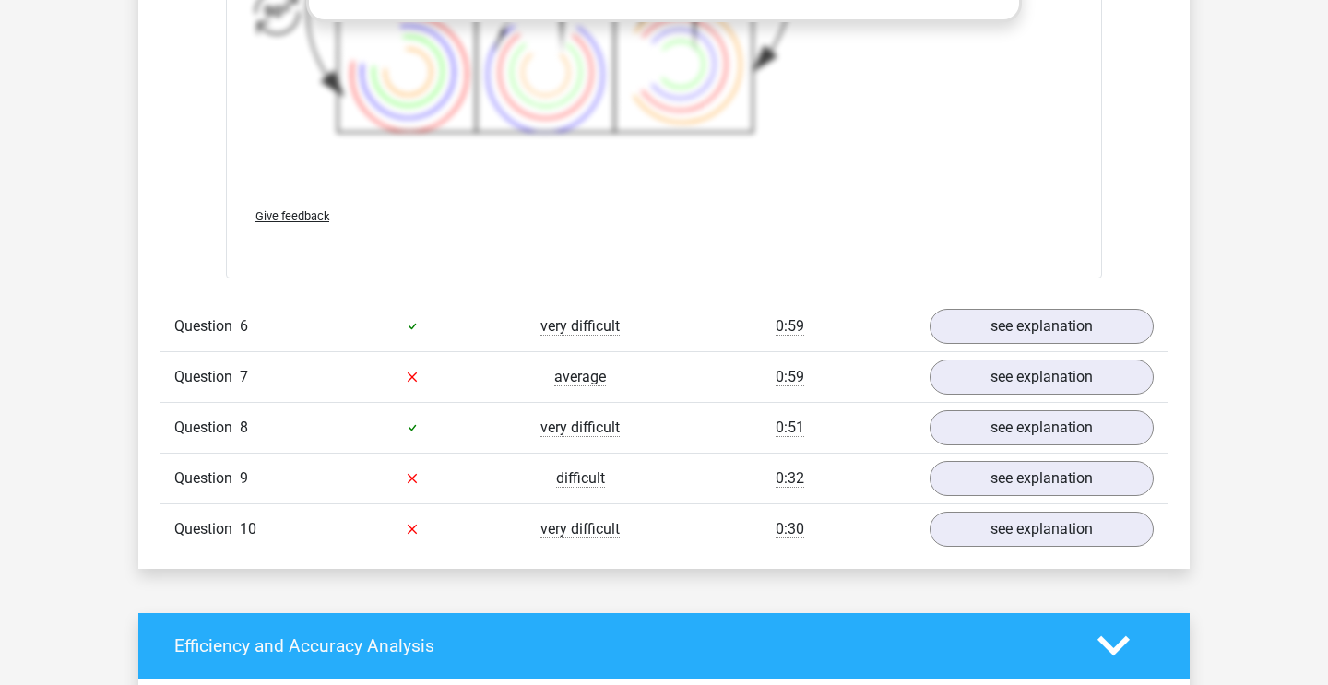
scroll to position [5958, 0]
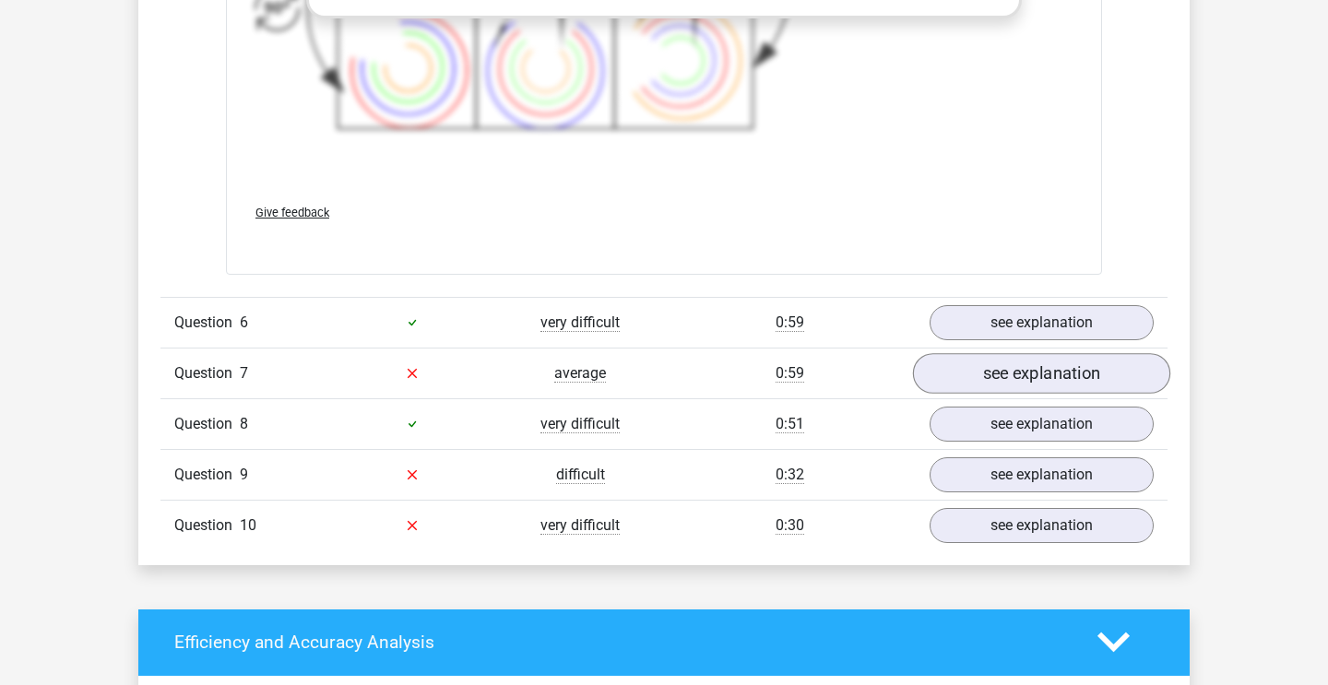
click at [1014, 359] on link "see explanation" at bounding box center [1041, 373] width 257 height 41
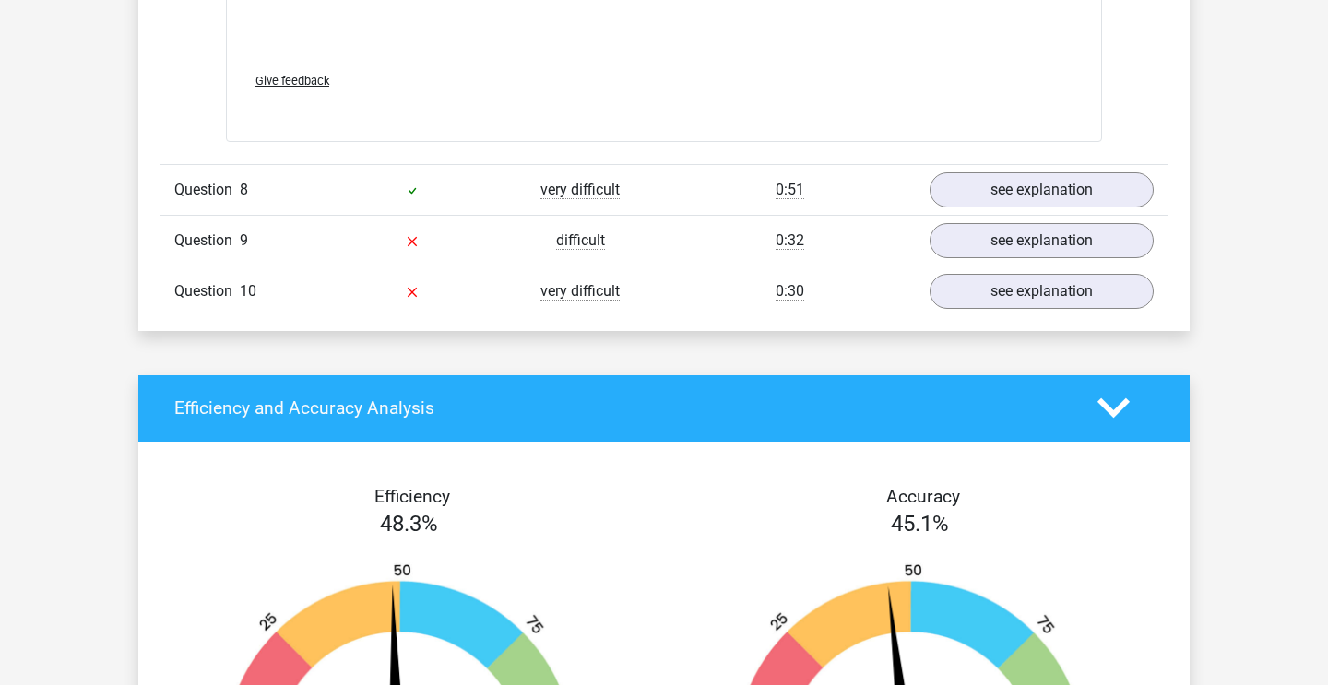
scroll to position [7437, 0]
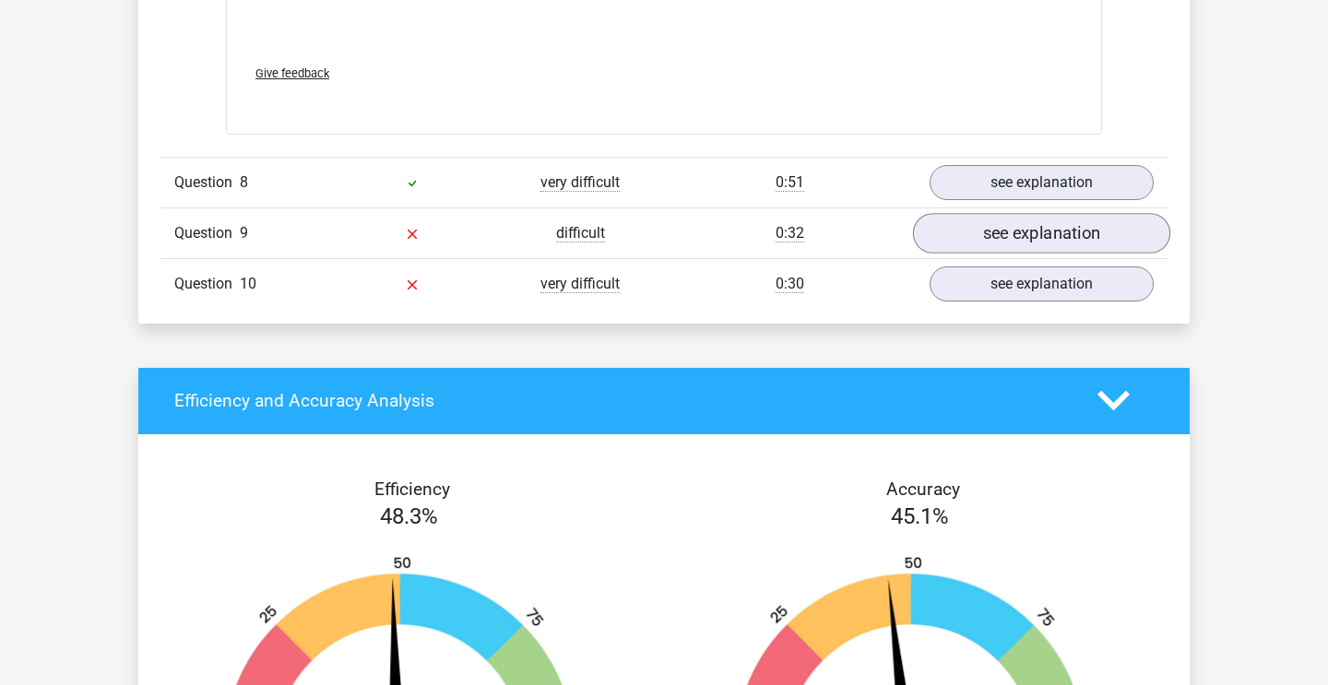
click at [1011, 231] on link "see explanation" at bounding box center [1041, 233] width 257 height 41
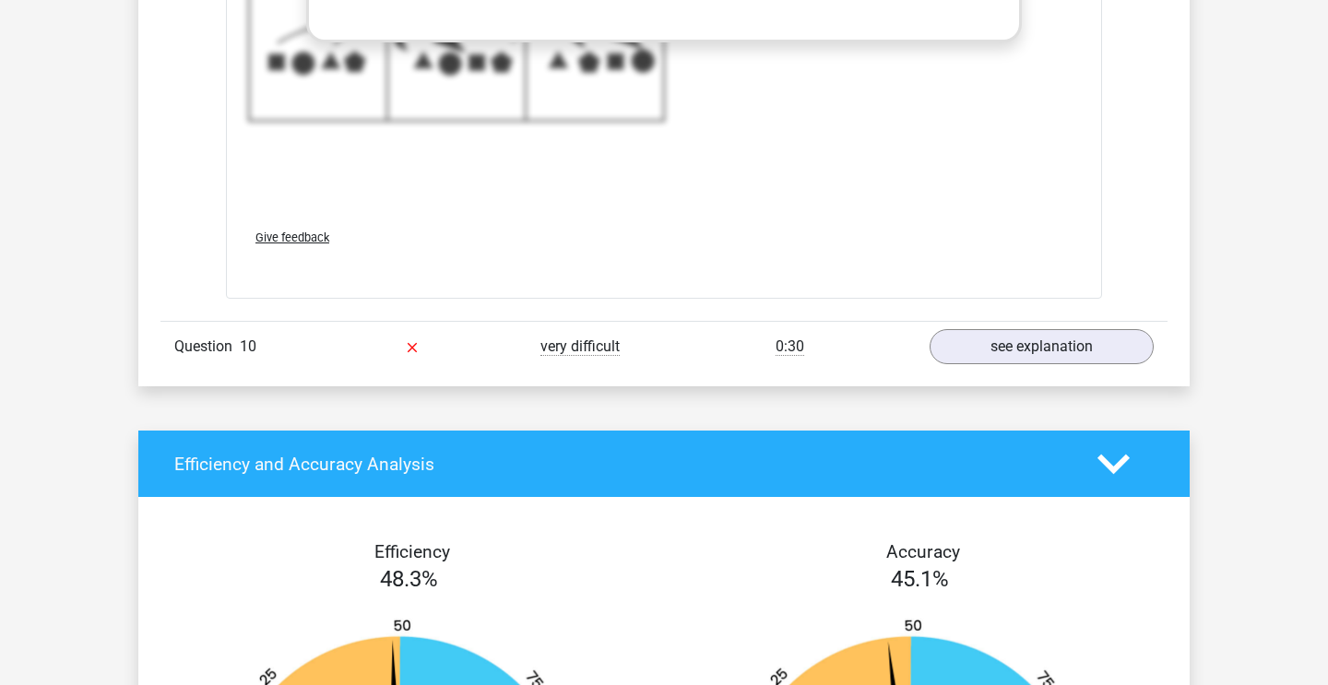
scroll to position [8623, 0]
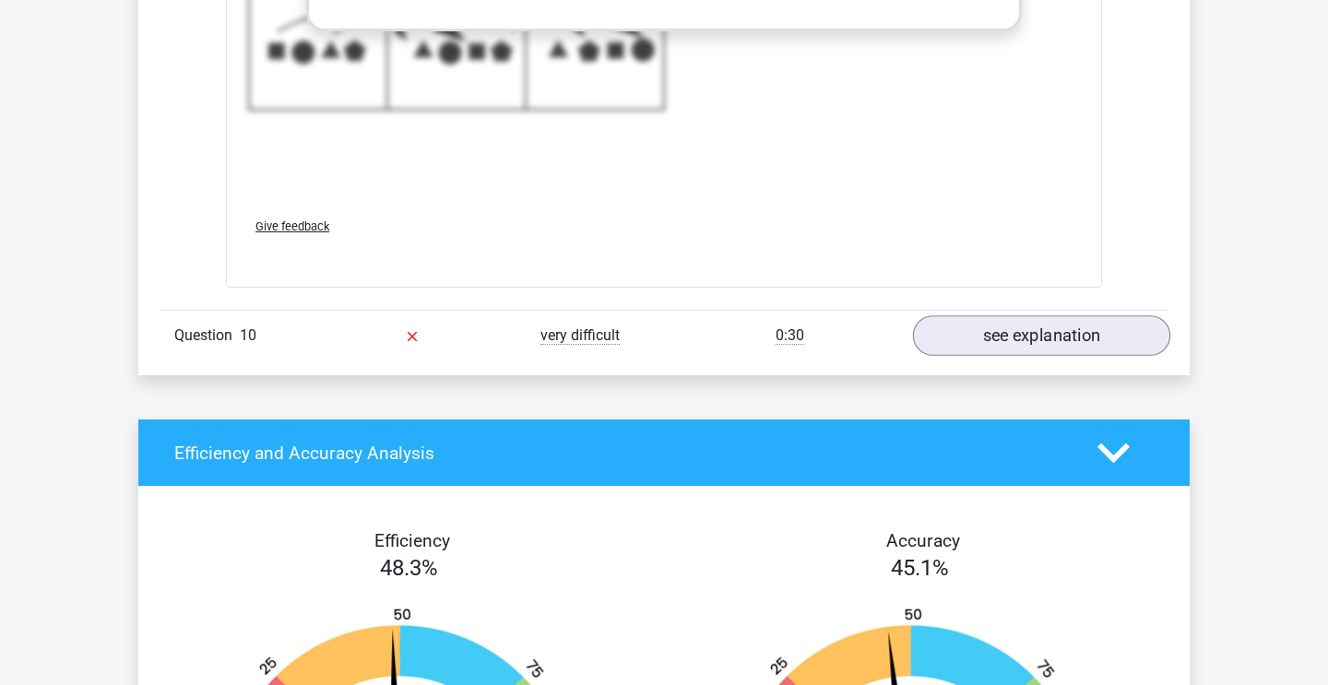
click at [1023, 338] on link "see explanation" at bounding box center [1041, 335] width 257 height 41
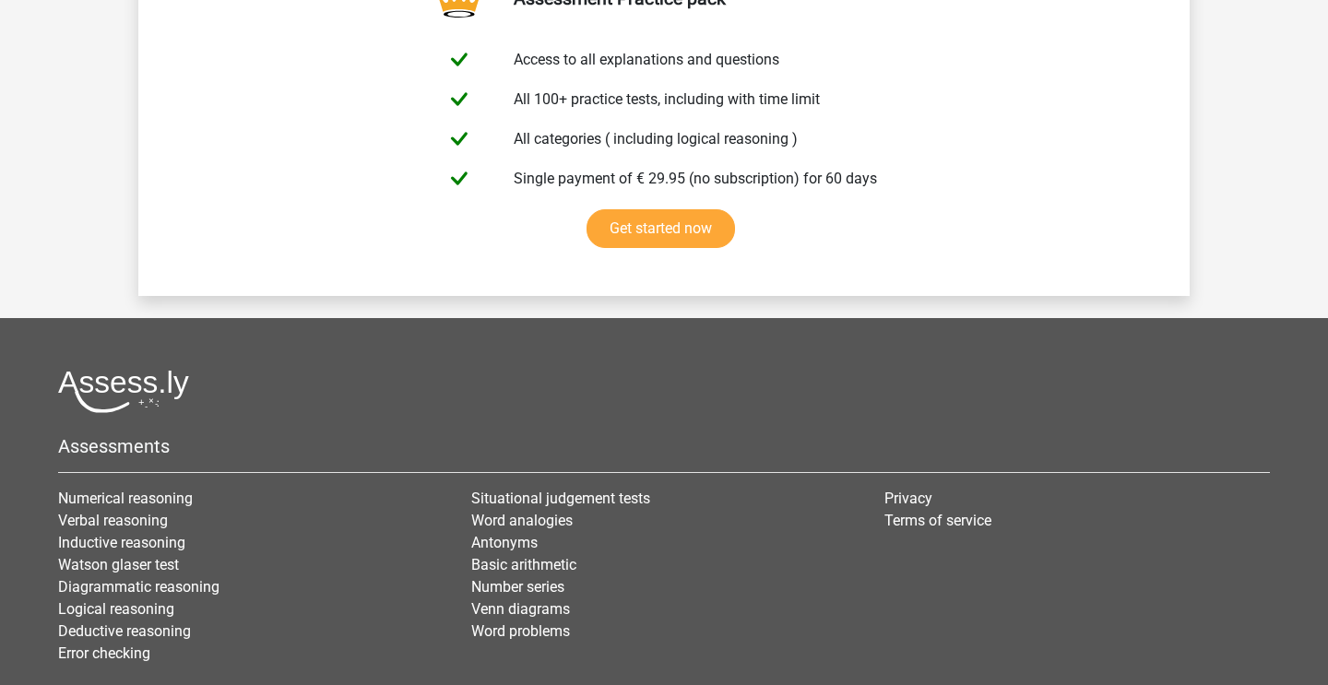
scroll to position [11342, 0]
